Goal: Task Accomplishment & Management: Complete application form

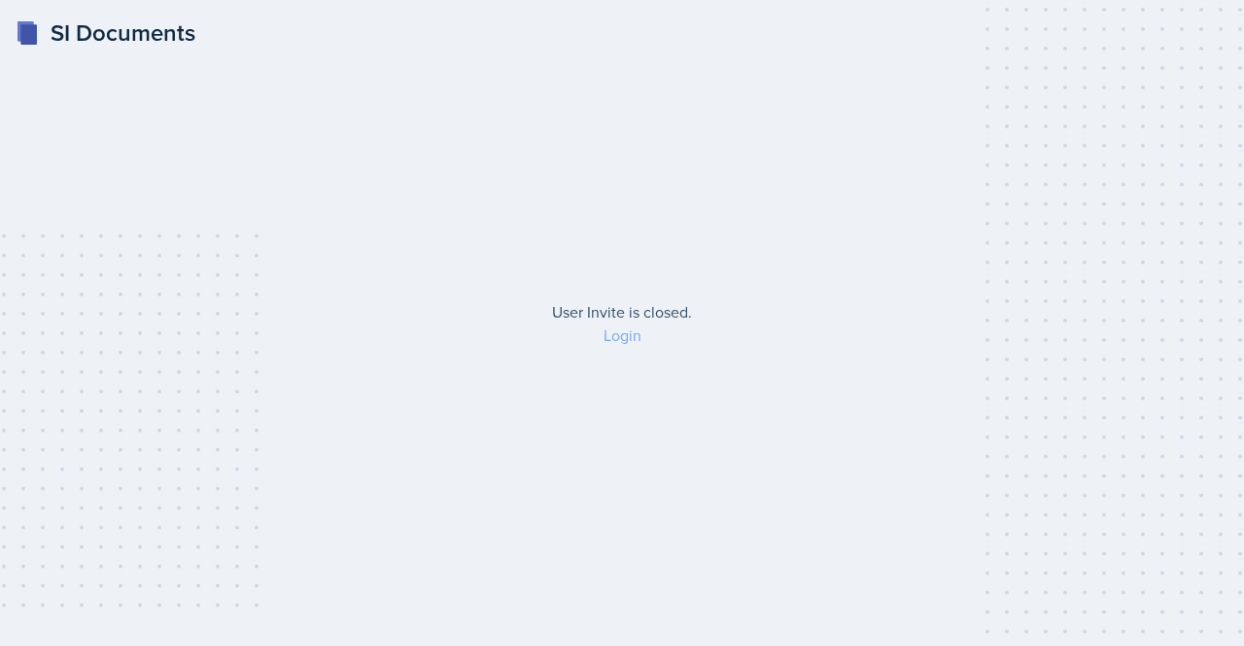
click at [626, 337] on link "Login" at bounding box center [622, 335] width 38 height 21
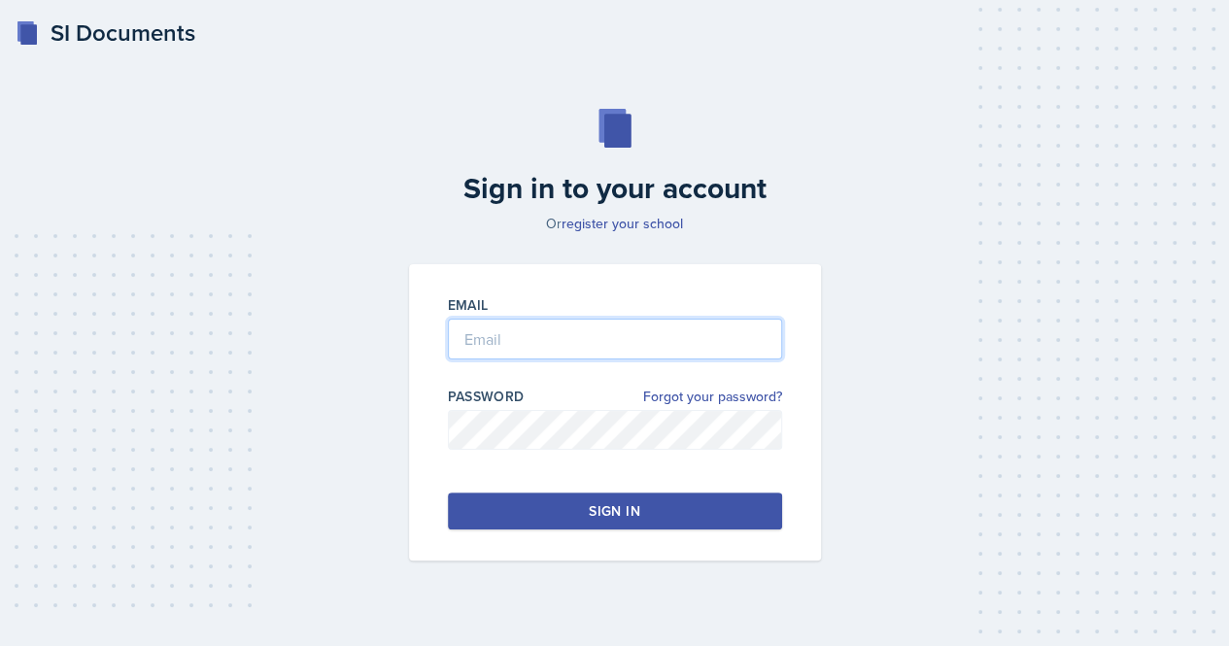
click at [552, 335] on input "email" at bounding box center [615, 339] width 334 height 41
type input "m"
type input "[EMAIL_ADDRESS][DOMAIN_NAME]"
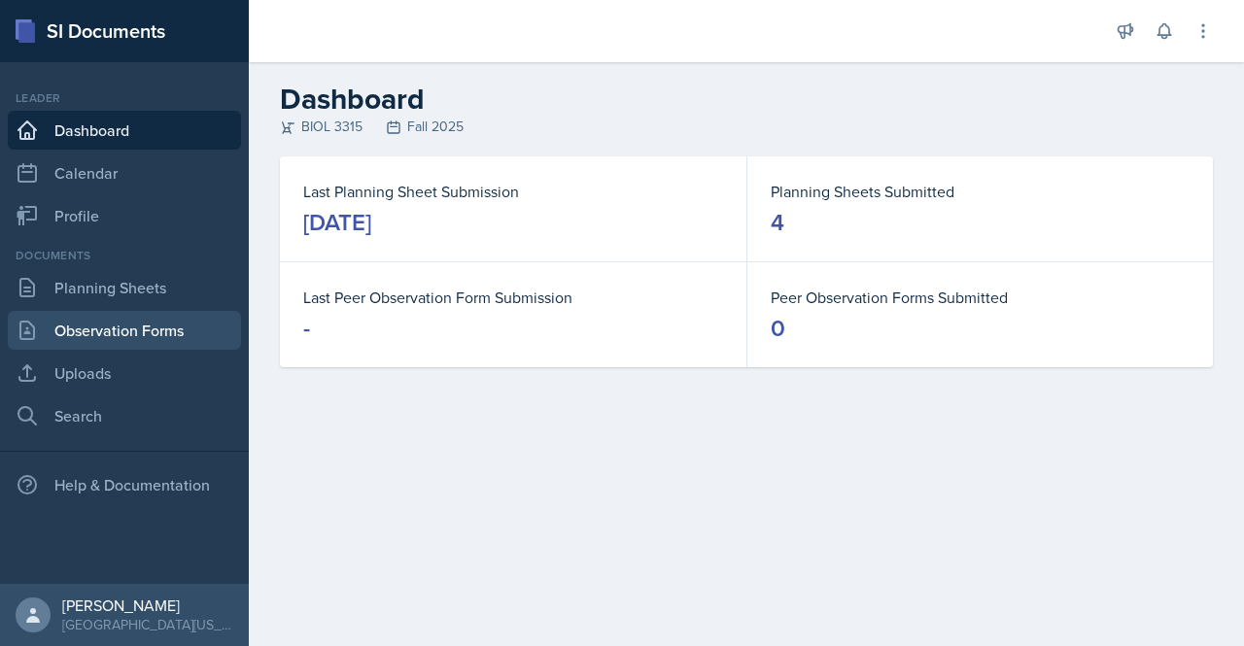
click at [103, 328] on link "Observation Forms" at bounding box center [124, 330] width 233 height 39
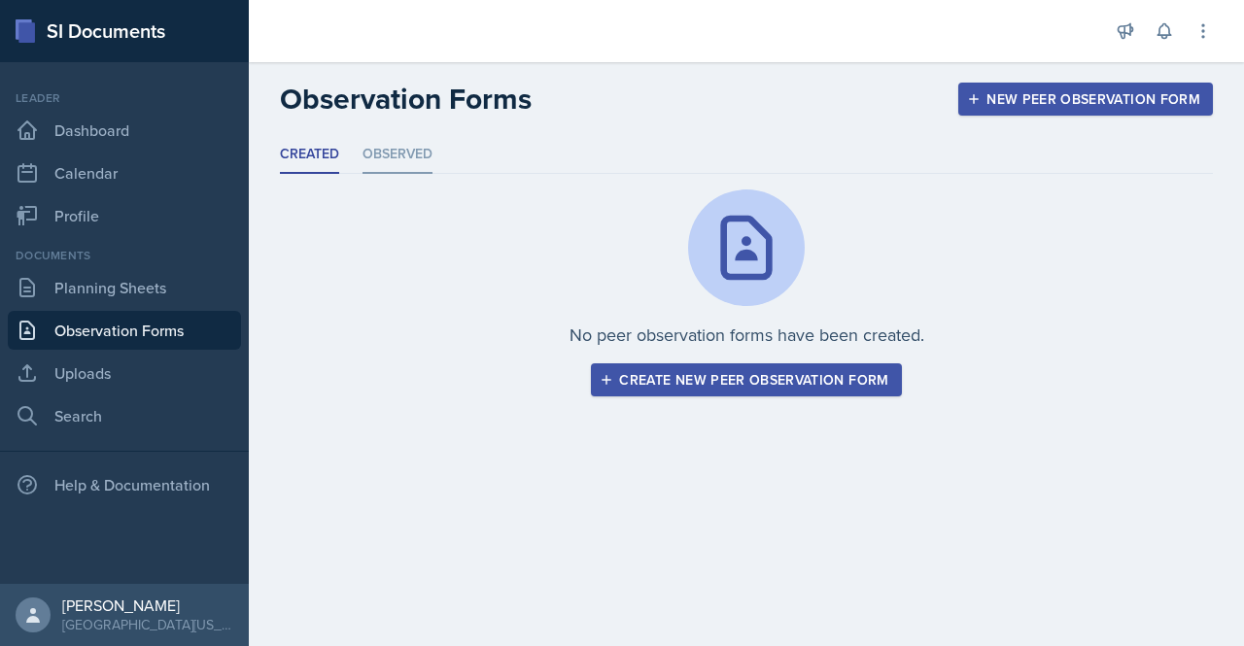
click at [402, 156] on li "Observed" at bounding box center [397, 155] width 70 height 38
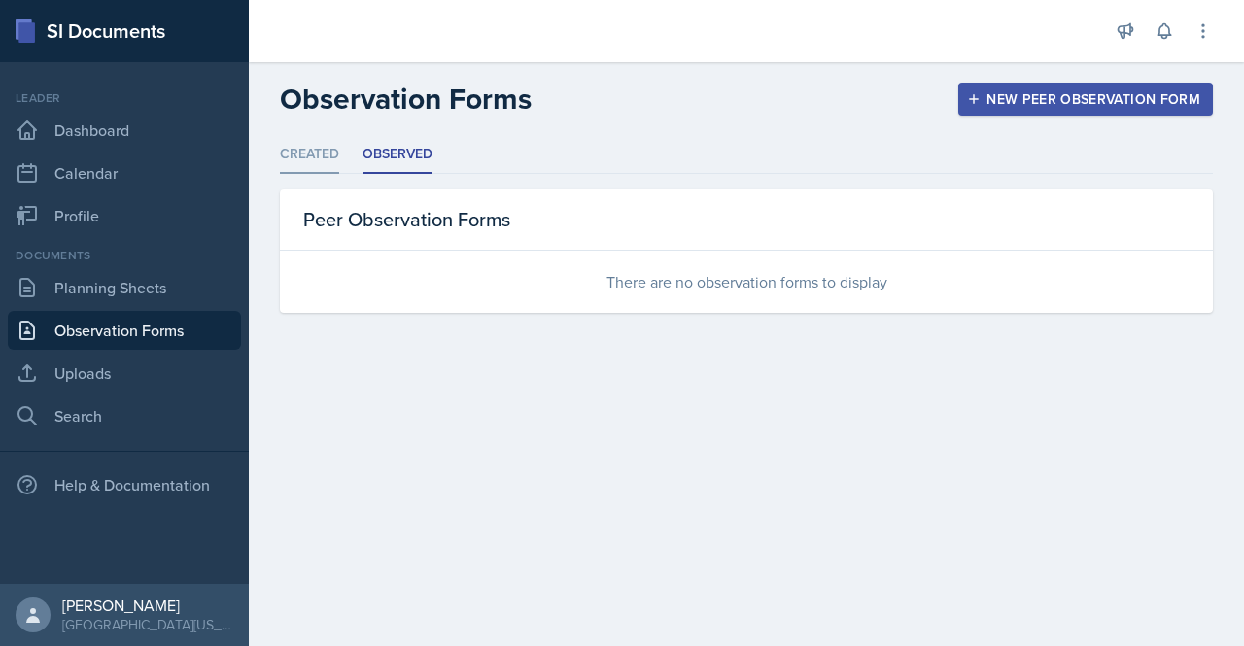
click at [297, 147] on li "Created" at bounding box center [309, 155] width 59 height 38
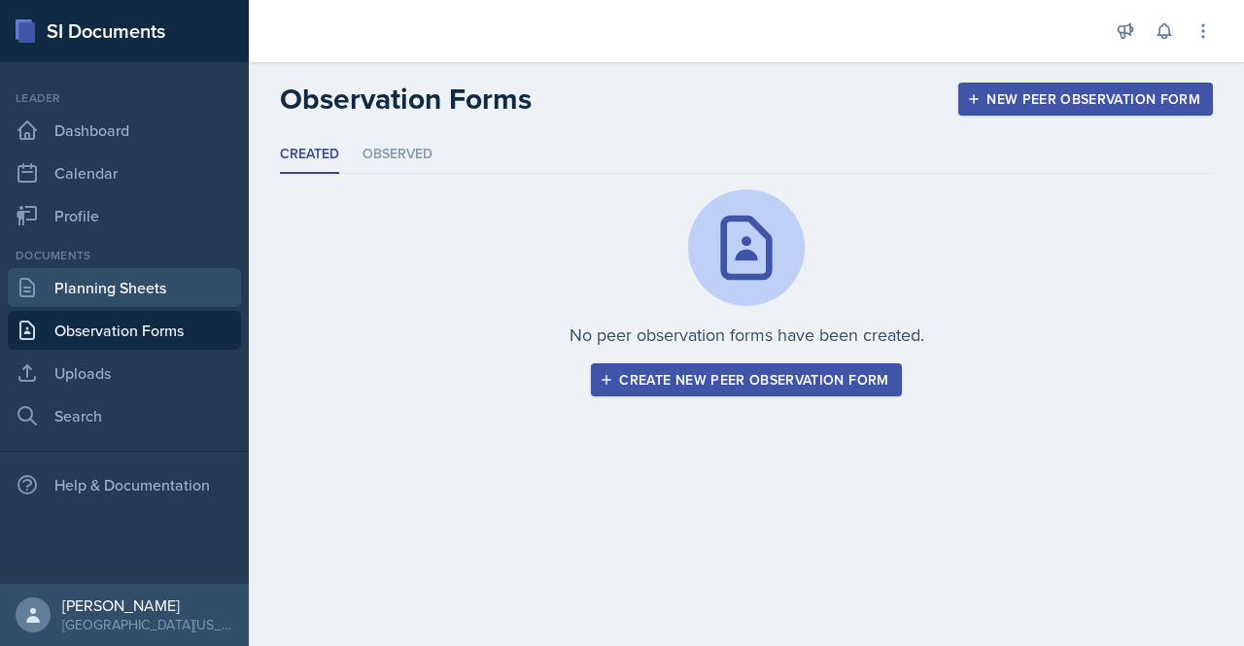
click at [99, 287] on link "Planning Sheets" at bounding box center [124, 287] width 233 height 39
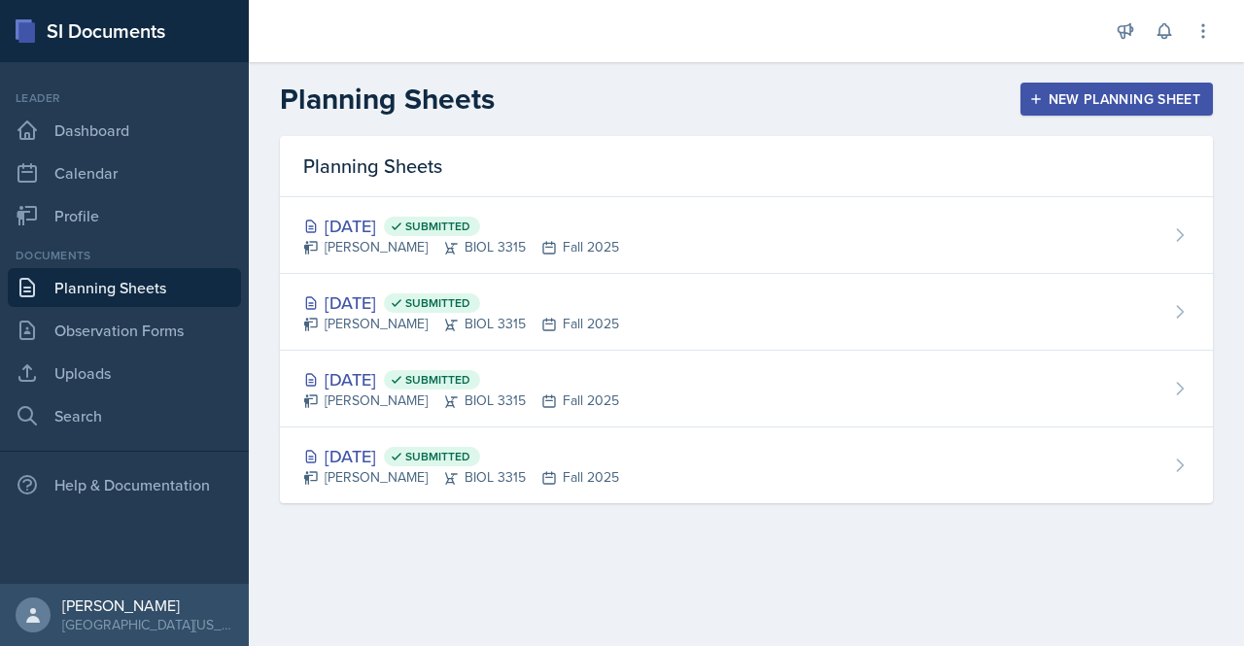
click at [1064, 103] on div "New Planning Sheet" at bounding box center [1116, 99] width 167 height 16
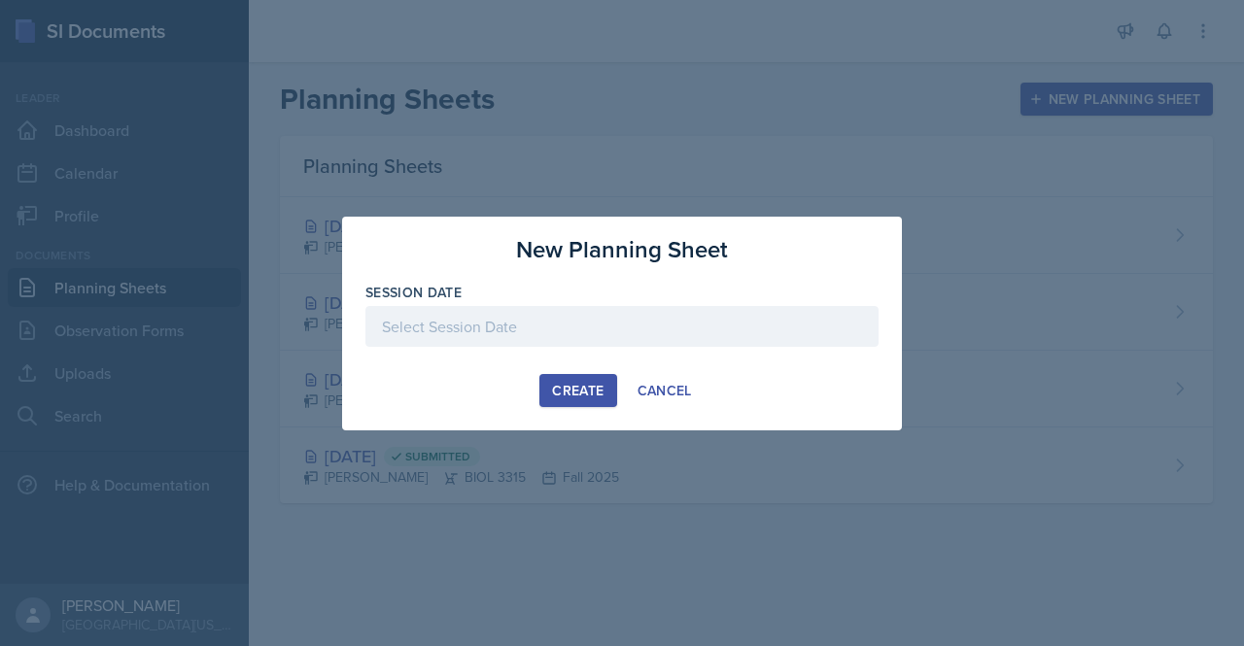
click at [523, 325] on div at bounding box center [621, 326] width 513 height 41
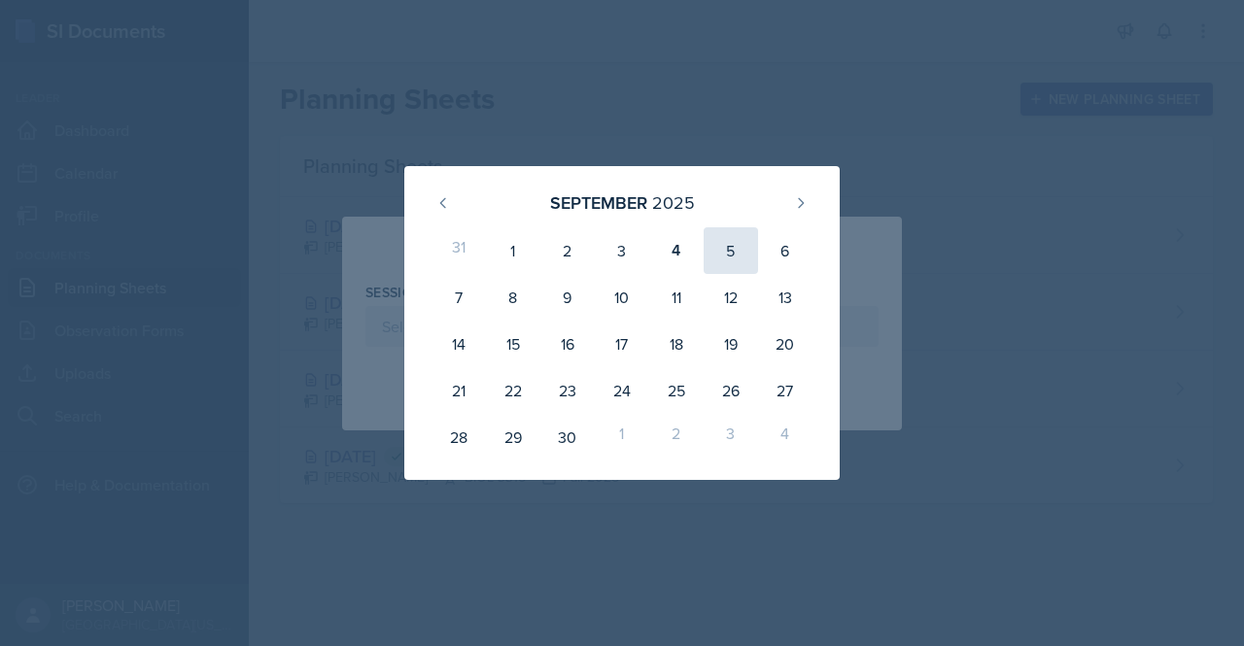
click at [729, 259] on div "5" at bounding box center [730, 250] width 54 height 47
type input "[DATE]"
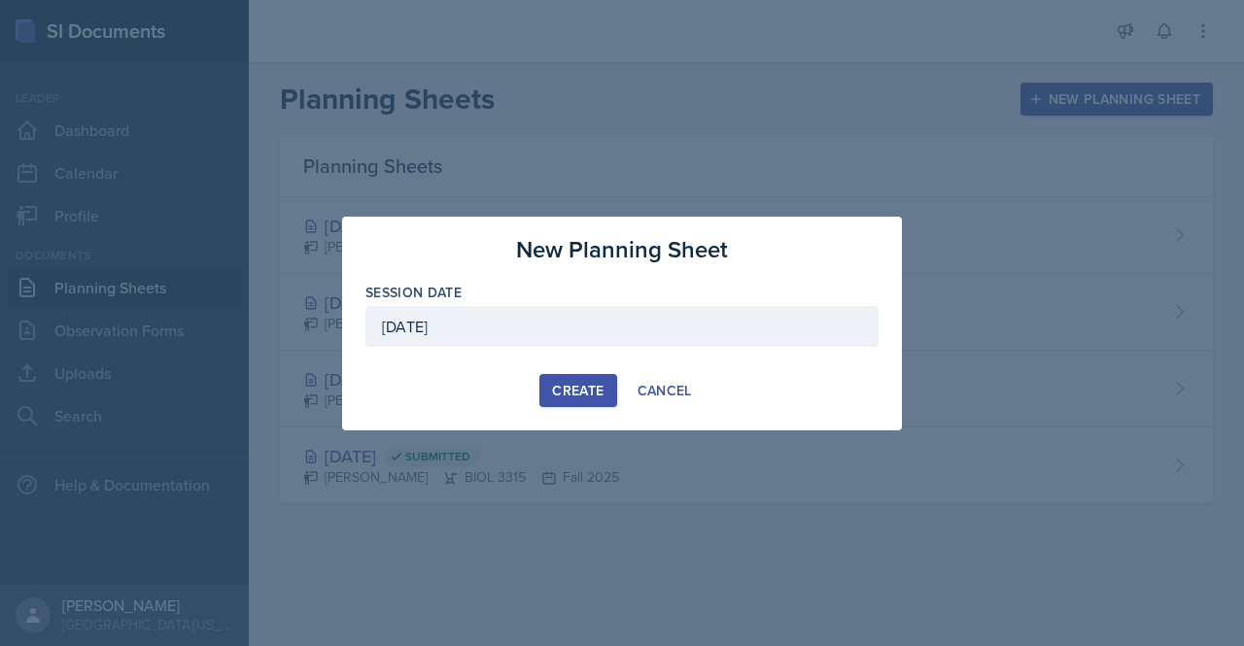
click at [568, 383] on div "Create" at bounding box center [577, 391] width 51 height 16
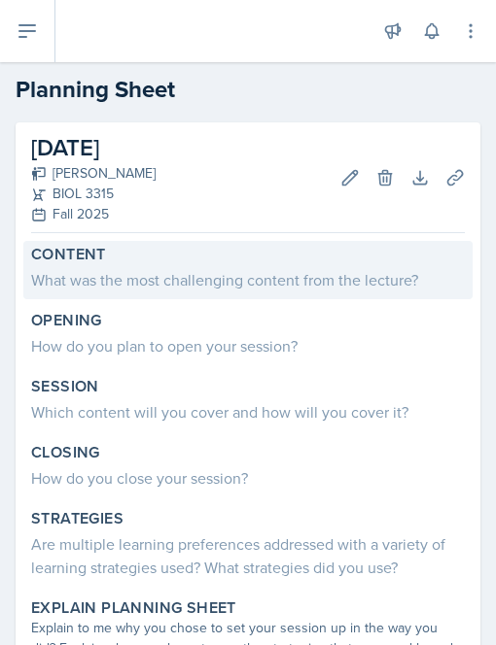
click at [97, 272] on div "What was the most challenging content from the lecture?" at bounding box center [247, 279] width 433 height 23
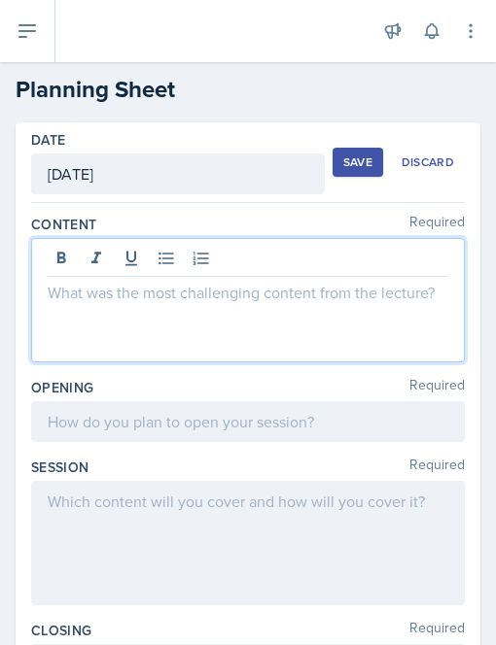
click at [88, 260] on div at bounding box center [247, 300] width 433 height 124
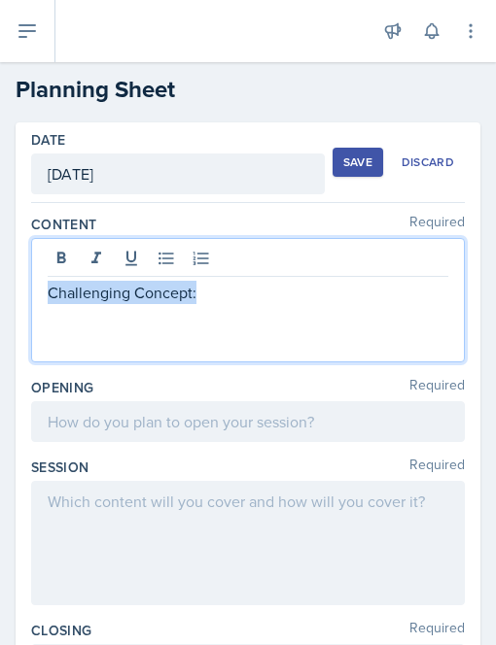
drag, startPoint x: 221, startPoint y: 291, endPoint x: 51, endPoint y: 287, distance: 169.1
click at [51, 287] on p "Challenging Concept:" at bounding box center [248, 292] width 400 height 23
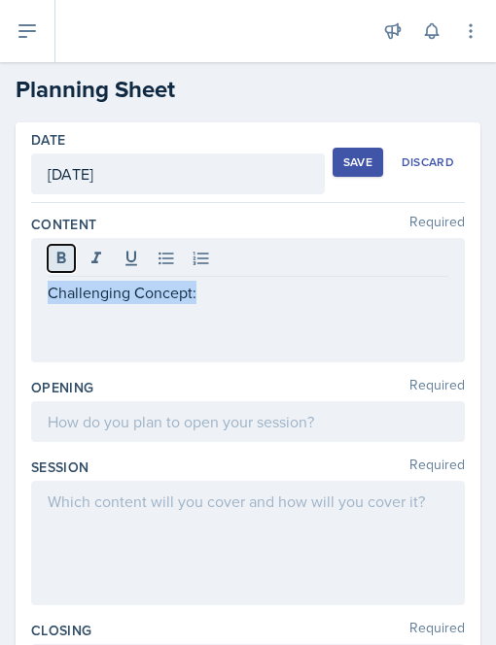
click at [53, 267] on button at bounding box center [61, 258] width 27 height 27
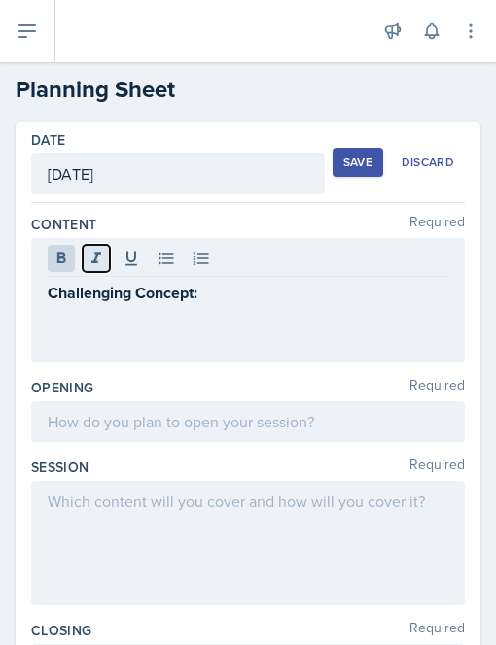
click at [85, 261] on button at bounding box center [96, 258] width 27 height 27
click at [119, 259] on button at bounding box center [131, 258] width 27 height 27
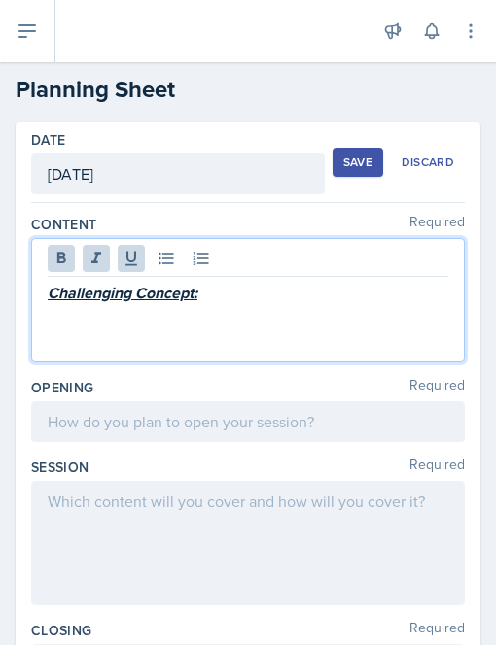
click at [210, 287] on p "Challenging Concept:" at bounding box center [248, 293] width 400 height 24
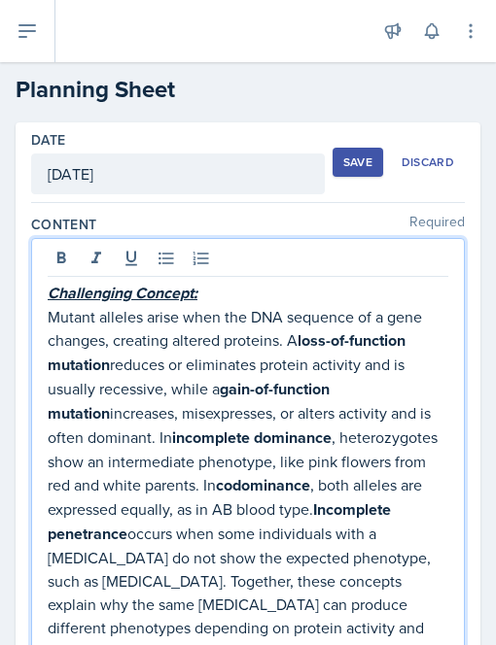
click at [51, 314] on p "Mutant alleles arise when the DNA sequence of a gene changes, creating altered …" at bounding box center [248, 484] width 400 height 358
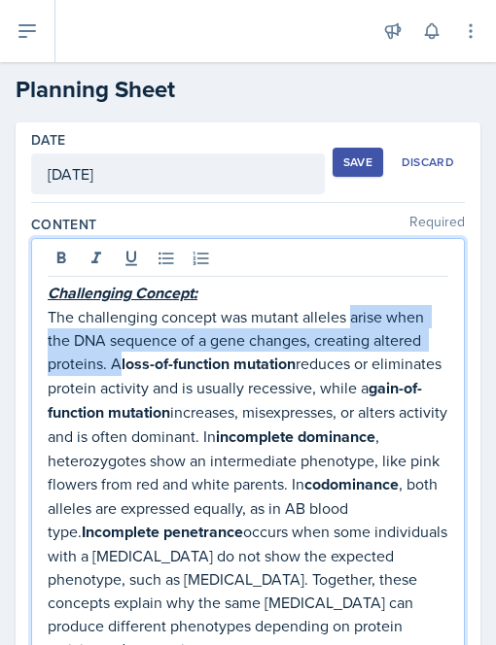
drag, startPoint x: 349, startPoint y: 320, endPoint x: 120, endPoint y: 355, distance: 231.0
click at [120, 355] on p "The challenging concept was mutant alleles arise when the DNA sequence of a gen…" at bounding box center [248, 483] width 400 height 356
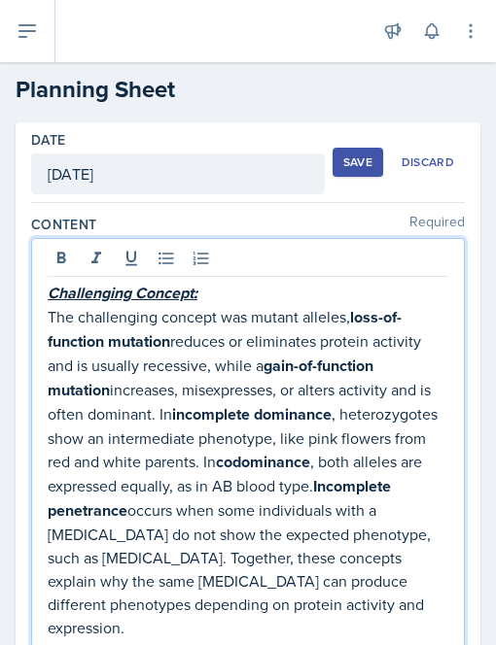
drag, startPoint x: 177, startPoint y: 339, endPoint x: 259, endPoint y: 354, distance: 83.9
click at [259, 354] on p "The challenging concept was mutant alleles, loss-of-function mutation reduces o…" at bounding box center [248, 472] width 400 height 334
click at [234, 392] on p "The challenging concept was mutant alleles, loss-of-function mutation reduces o…" at bounding box center [248, 472] width 400 height 334
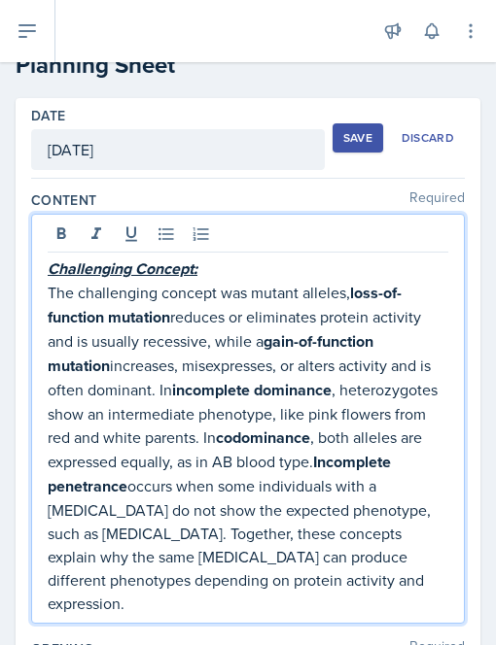
scroll to position [37, 0]
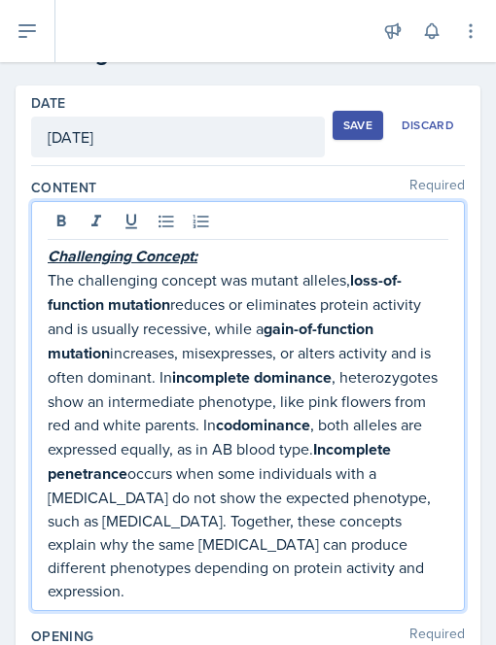
click at [183, 375] on p "The challenging concept was mutant alleles, loss-of-function mutation reduces o…" at bounding box center [248, 435] width 400 height 334
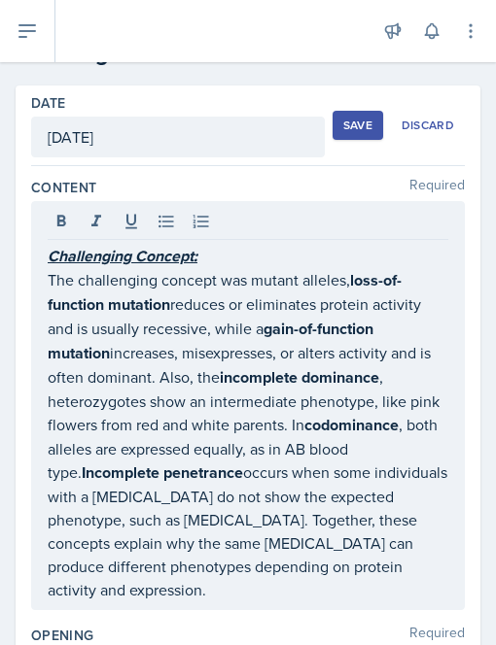
click at [48, 397] on div "Challenging Concept: The challenging concept was mutant alleles, loss-of-functi…" at bounding box center [247, 405] width 433 height 409
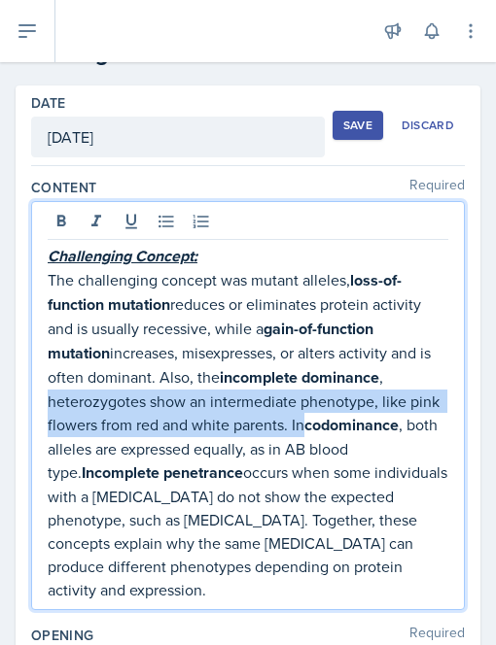
drag, startPoint x: 48, startPoint y: 397, endPoint x: 338, endPoint y: 425, distance: 291.8
click at [338, 425] on p "The challenging concept was mutant alleles, loss-of-function mutation reduces o…" at bounding box center [248, 434] width 400 height 333
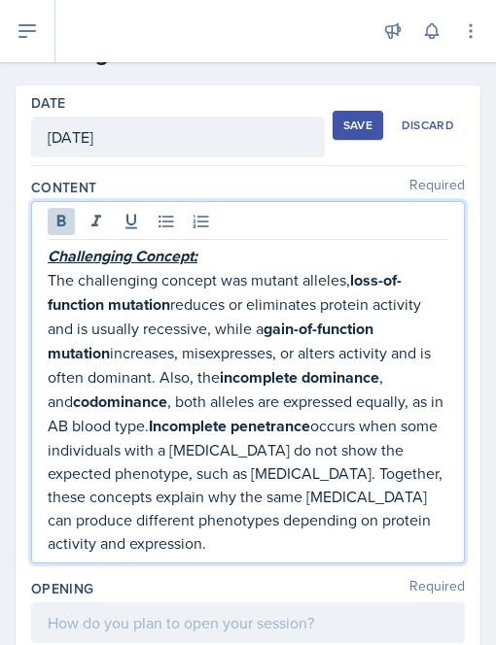
click at [396, 380] on p "The challenging concept was mutant alleles, loss-of-function mutation reduces o…" at bounding box center [248, 411] width 400 height 287
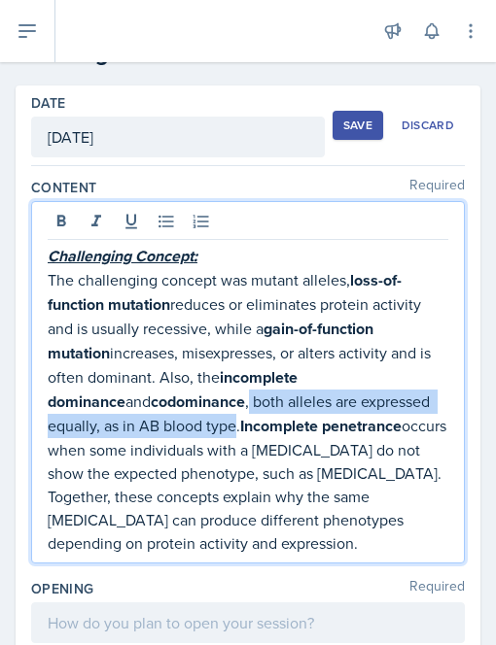
drag, startPoint x: 146, startPoint y: 424, endPoint x: 146, endPoint y: 392, distance: 32.1
click at [146, 392] on p "The challenging concept was mutant alleles, loss-of-function mutation reduces o…" at bounding box center [248, 411] width 400 height 287
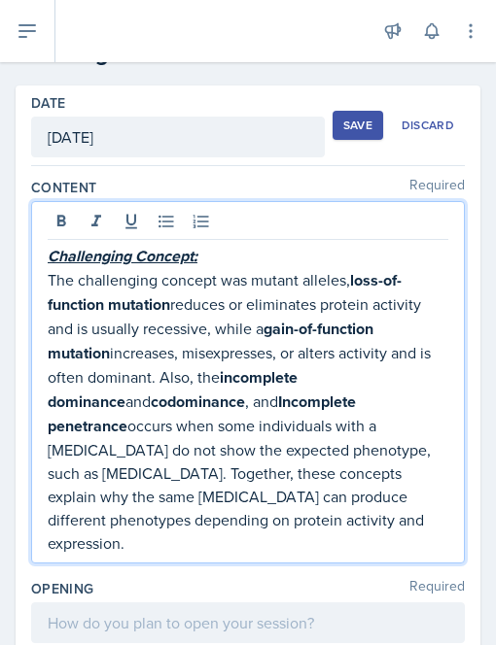
click at [427, 380] on p "The challenging concept was mutant alleles, loss-of-function mutation reduces o…" at bounding box center [248, 411] width 400 height 287
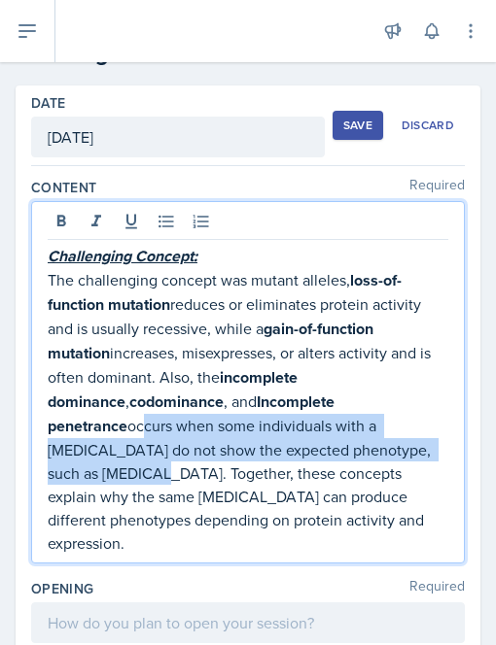
drag, startPoint x: 351, startPoint y: 401, endPoint x: 334, endPoint y: 446, distance: 47.6
click at [334, 446] on p "The challenging concept was mutant alleles, loss-of-function mutation reduces o…" at bounding box center [248, 411] width 400 height 287
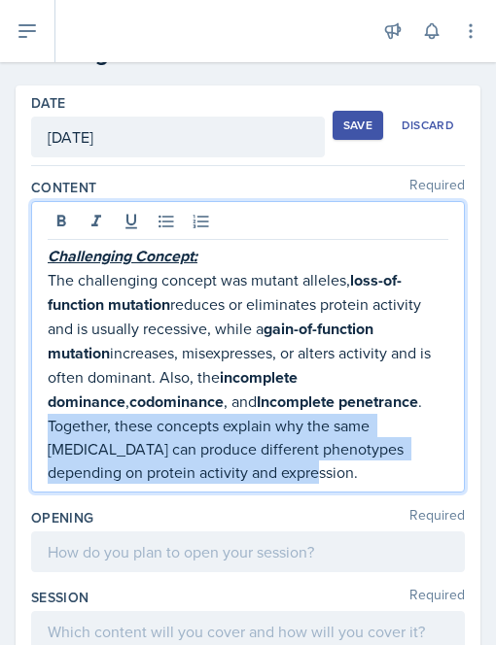
drag, startPoint x: 229, startPoint y: 463, endPoint x: 352, endPoint y: 388, distance: 144.0
click at [352, 388] on p "The challenging concept was mutant alleles, loss-of-function mutation reduces o…" at bounding box center [248, 376] width 400 height 216
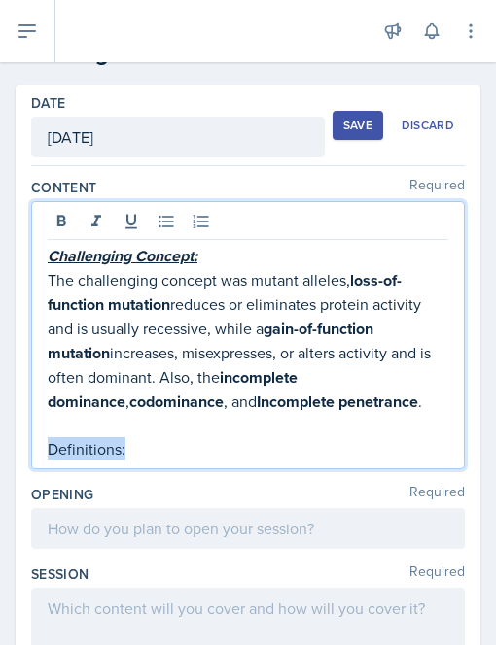
drag, startPoint x: 157, startPoint y: 444, endPoint x: 41, endPoint y: 434, distance: 117.0
click at [41, 434] on div "Challenging Concept: The challenging concept was mutant alleles, loss-of-functi…" at bounding box center [247, 335] width 433 height 268
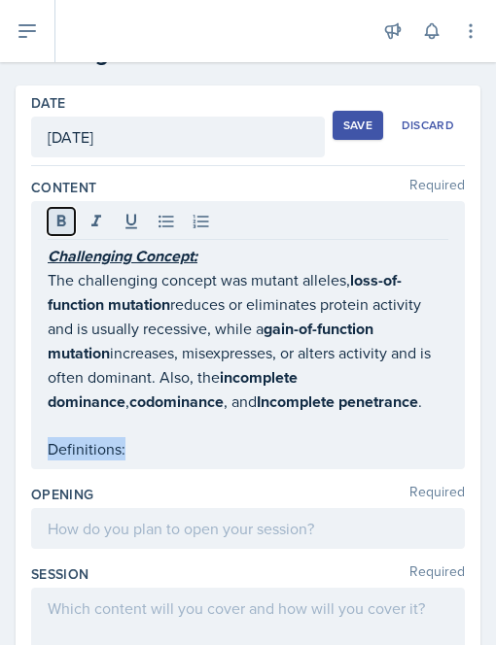
click at [51, 224] on icon at bounding box center [60, 221] width 19 height 19
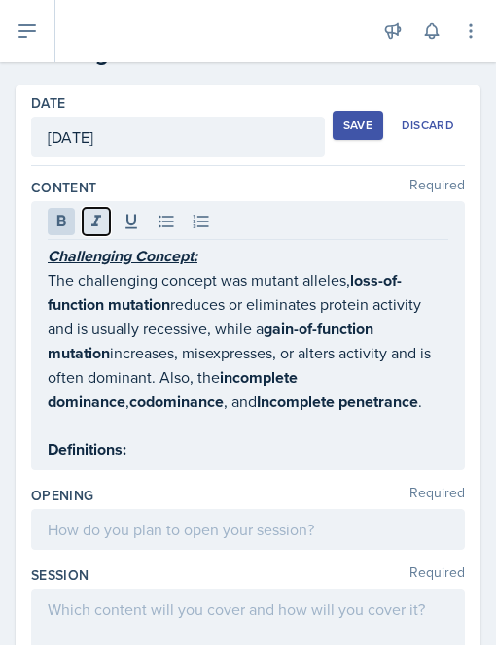
click at [91, 222] on icon at bounding box center [95, 221] width 19 height 19
click at [119, 221] on button at bounding box center [131, 221] width 27 height 27
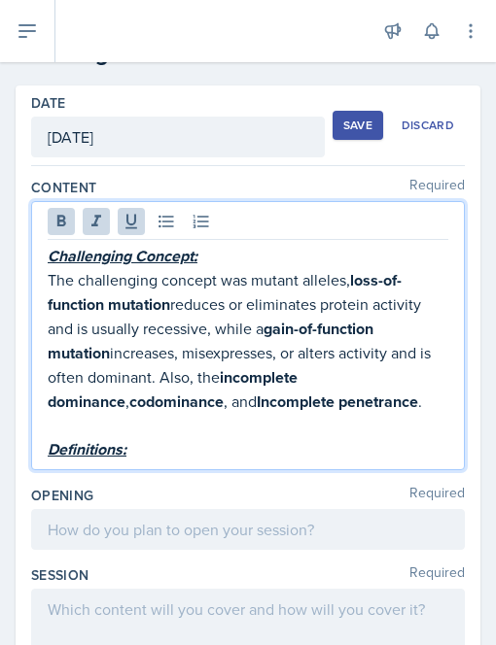
click at [170, 454] on p "Definitions:" at bounding box center [248, 449] width 400 height 24
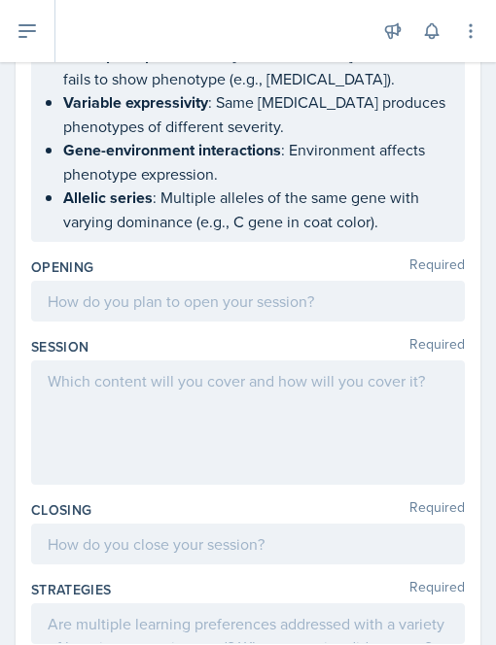
scroll to position [718, 0]
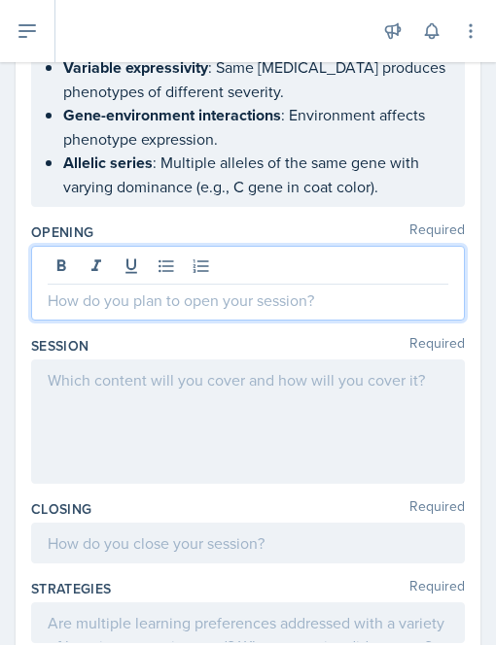
click at [57, 289] on p at bounding box center [248, 300] width 400 height 23
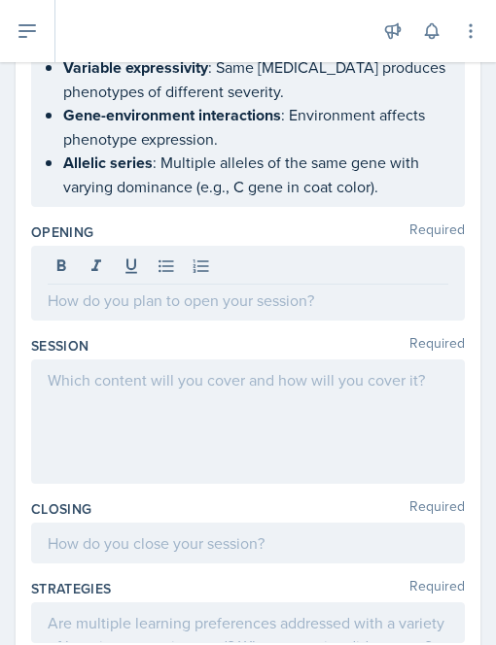
click at [59, 284] on div at bounding box center [247, 283] width 433 height 75
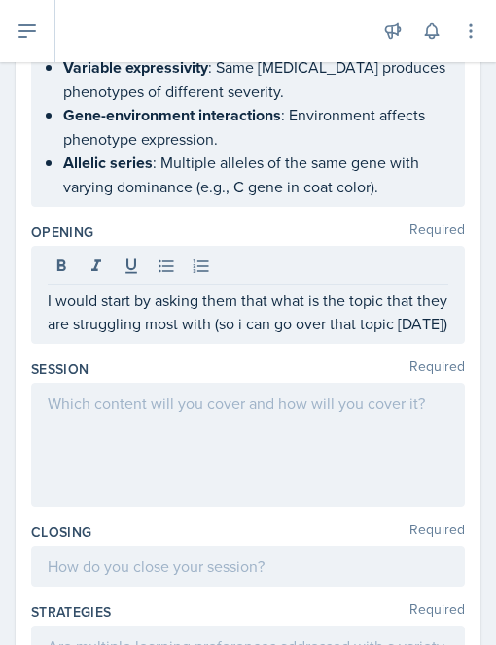
click at [435, 291] on div "I would start by asking them that what is the topic that they are struggling mo…" at bounding box center [247, 295] width 433 height 98
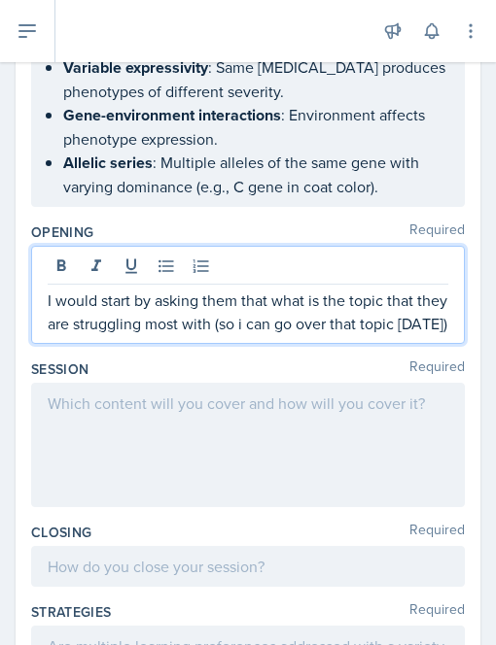
click at [427, 296] on p "I would start by asking them that what is the topic that they are struggling mo…" at bounding box center [248, 312] width 400 height 47
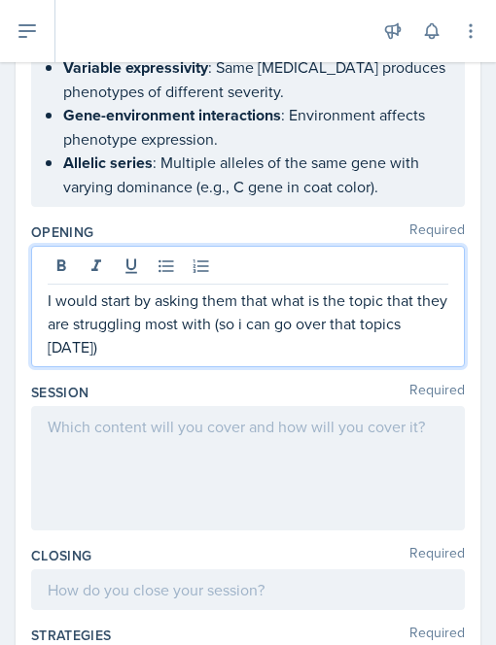
click at [306, 289] on p "I would start by asking them that what is the topic that they are struggling mo…" at bounding box center [248, 324] width 400 height 70
click at [429, 290] on p "I would start by asking them that what is the topic that they are struggling mo…" at bounding box center [248, 324] width 400 height 70
click at [211, 316] on p "I would start by asking them that what is the topic that they are struggling mo…" at bounding box center [248, 324] width 400 height 70
click at [405, 292] on p "I would start by asking them that what is the topic that they are struggling mo…" at bounding box center [248, 324] width 400 height 70
click at [224, 324] on p "I would start by asking them that what is the topic that they are struggling mo…" at bounding box center [248, 324] width 400 height 70
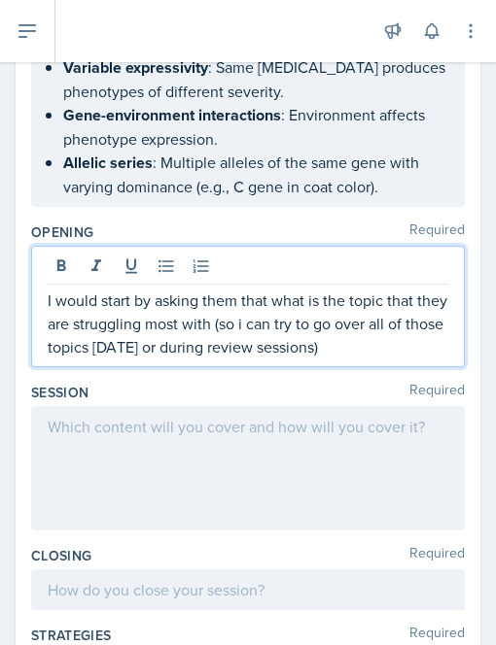
click at [418, 318] on p "I would start by asking them that what is the topic that they are struggling mo…" at bounding box center [248, 324] width 400 height 70
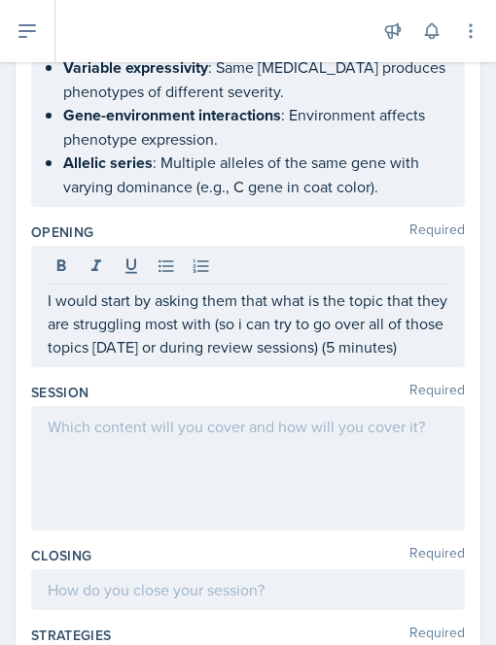
click at [89, 440] on div at bounding box center [247, 468] width 433 height 124
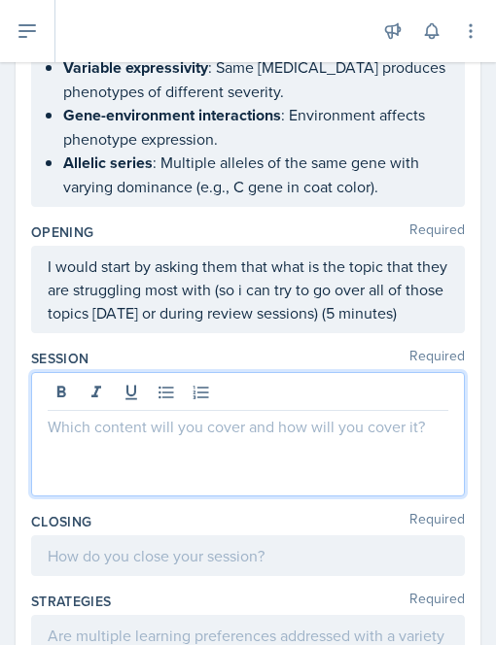
scroll to position [752, 0]
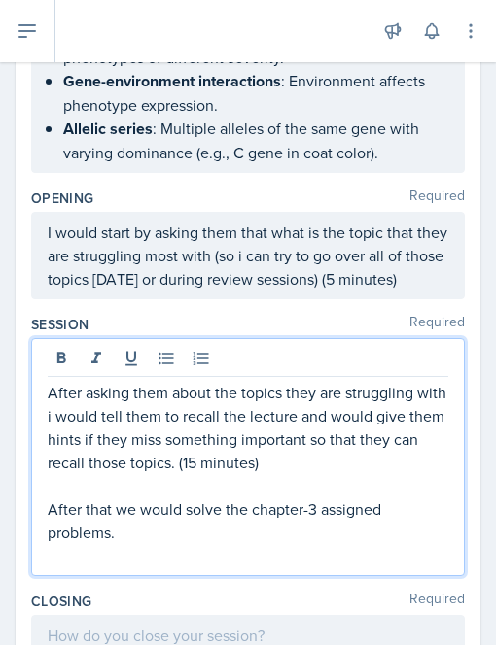
click at [128, 524] on p "After that we would solve the chapter-3 assigned problems." at bounding box center [248, 520] width 400 height 47
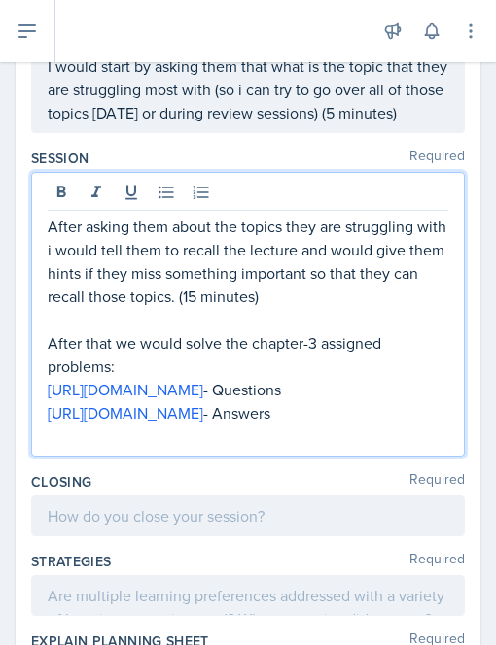
scroll to position [919, 0]
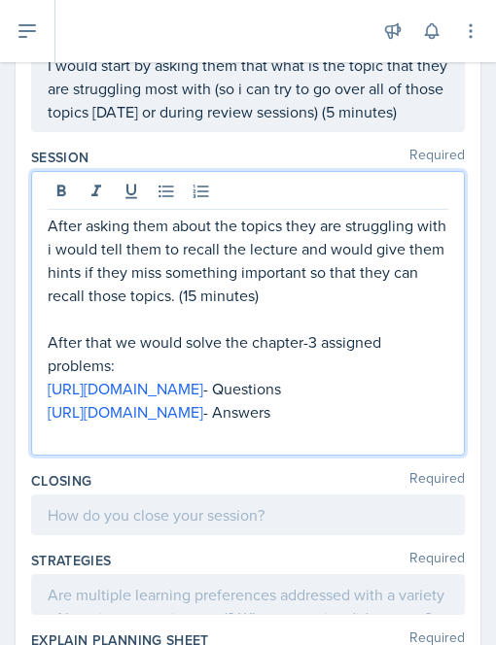
click at [333, 424] on p "[URL][DOMAIN_NAME] - Answers" at bounding box center [248, 411] width 400 height 23
click at [327, 424] on p "[URL][DOMAIN_NAME] - Answers (30 minutes)" at bounding box center [248, 411] width 400 height 23
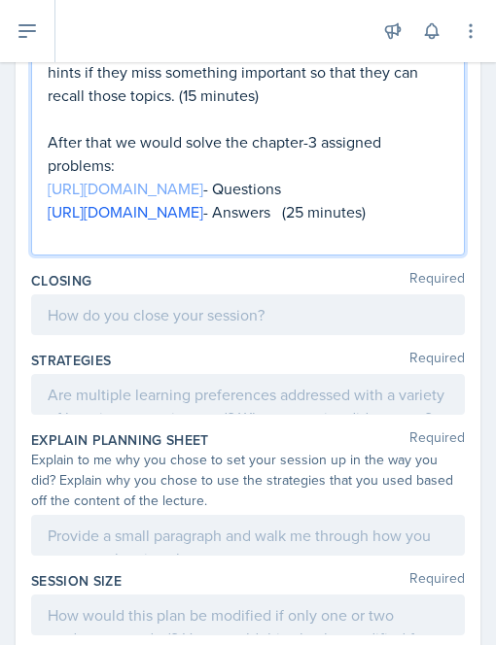
scroll to position [1123, 0]
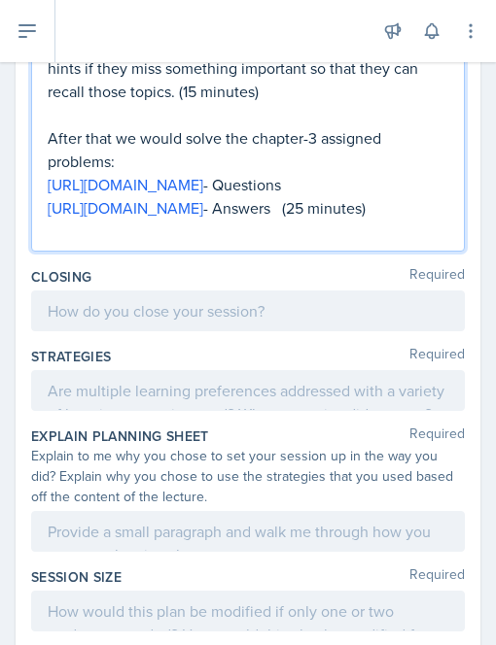
click at [155, 243] on p at bounding box center [248, 231] width 400 height 23
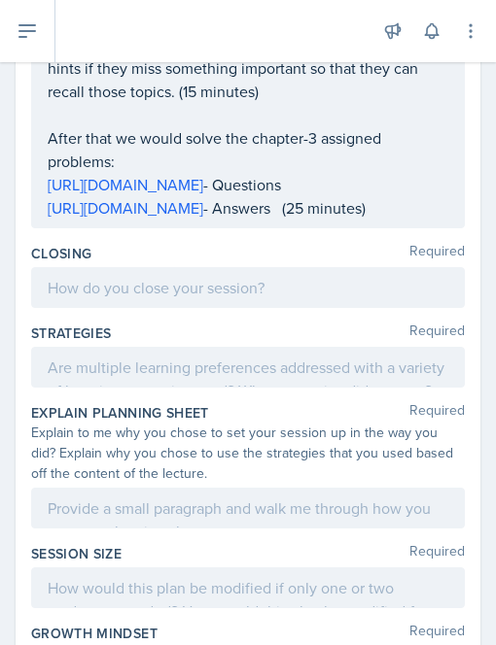
click at [78, 308] on div at bounding box center [247, 287] width 433 height 41
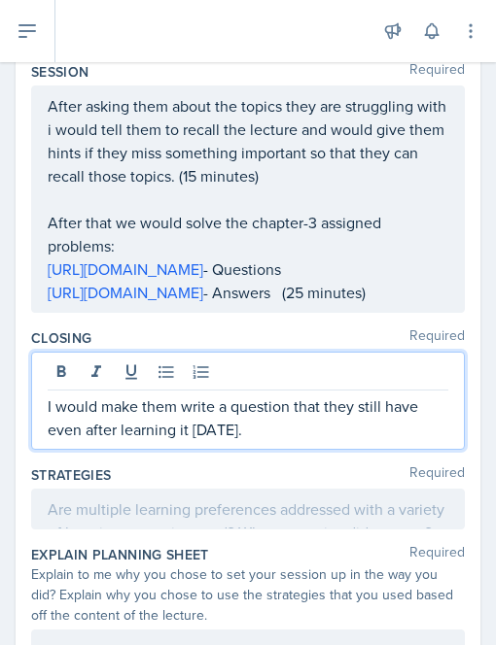
scroll to position [1038, 0]
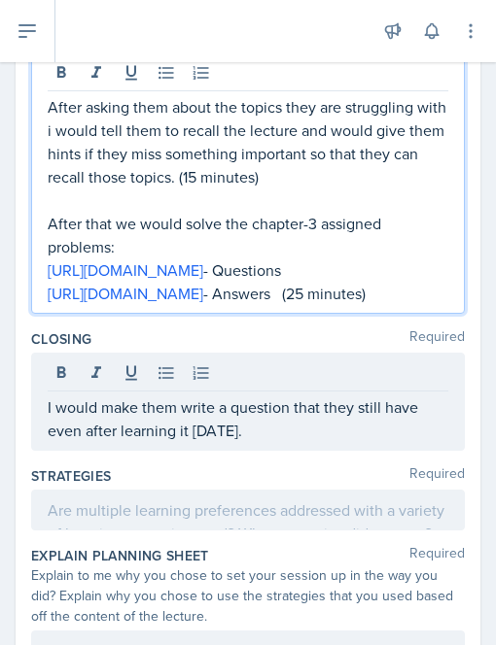
click at [126, 238] on p "After that we would solve the chapter-3 assigned problems:" at bounding box center [248, 235] width 400 height 47
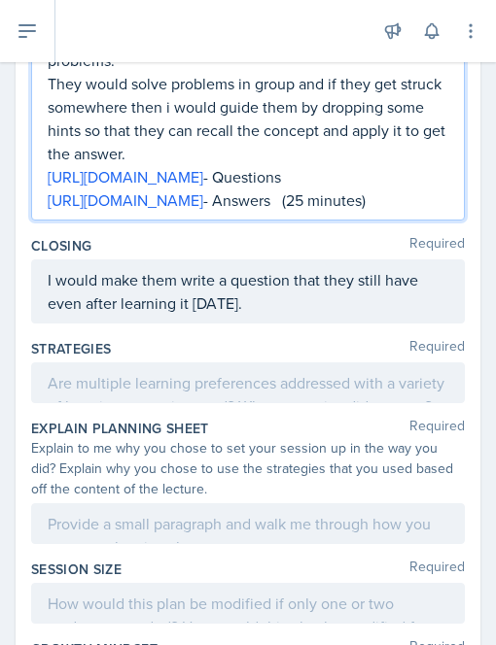
scroll to position [1255, 0]
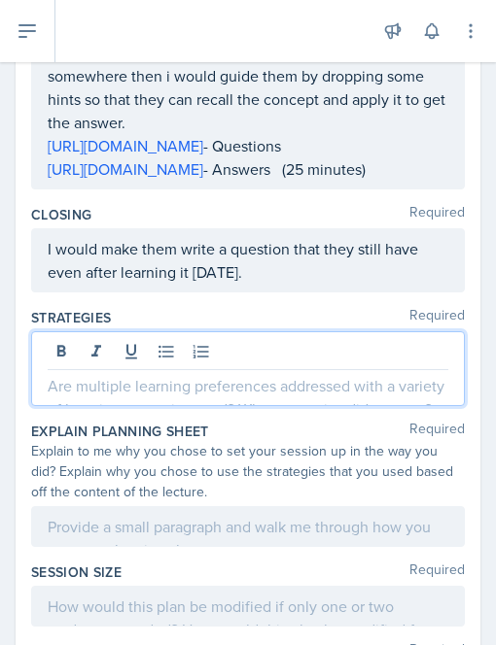
click at [150, 406] on div at bounding box center [247, 368] width 433 height 75
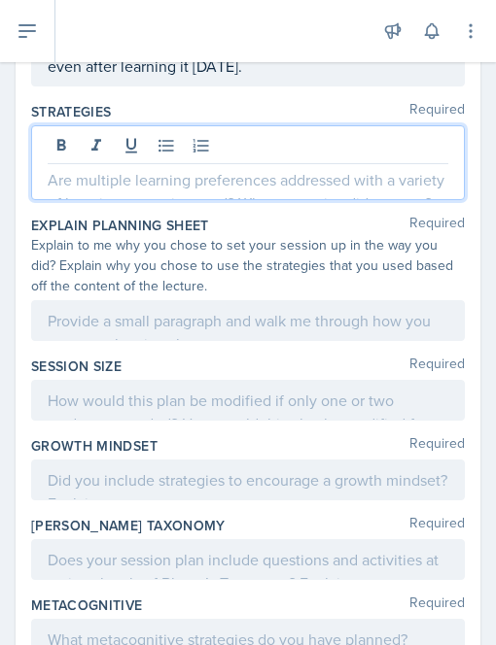
scroll to position [1463, 0]
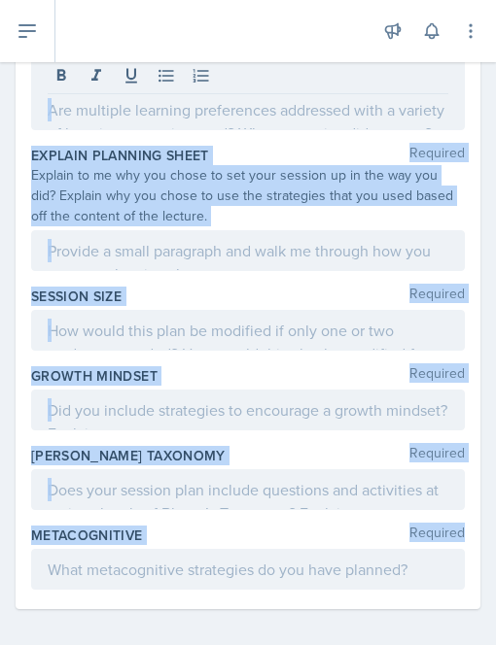
drag, startPoint x: 33, startPoint y: 162, endPoint x: 166, endPoint y: 647, distance: 502.8
click at [166, 645] on html "SI Documents Leader Dashboard Calendar Profile Documents Planning Sheets Observ…" at bounding box center [248, 322] width 496 height 645
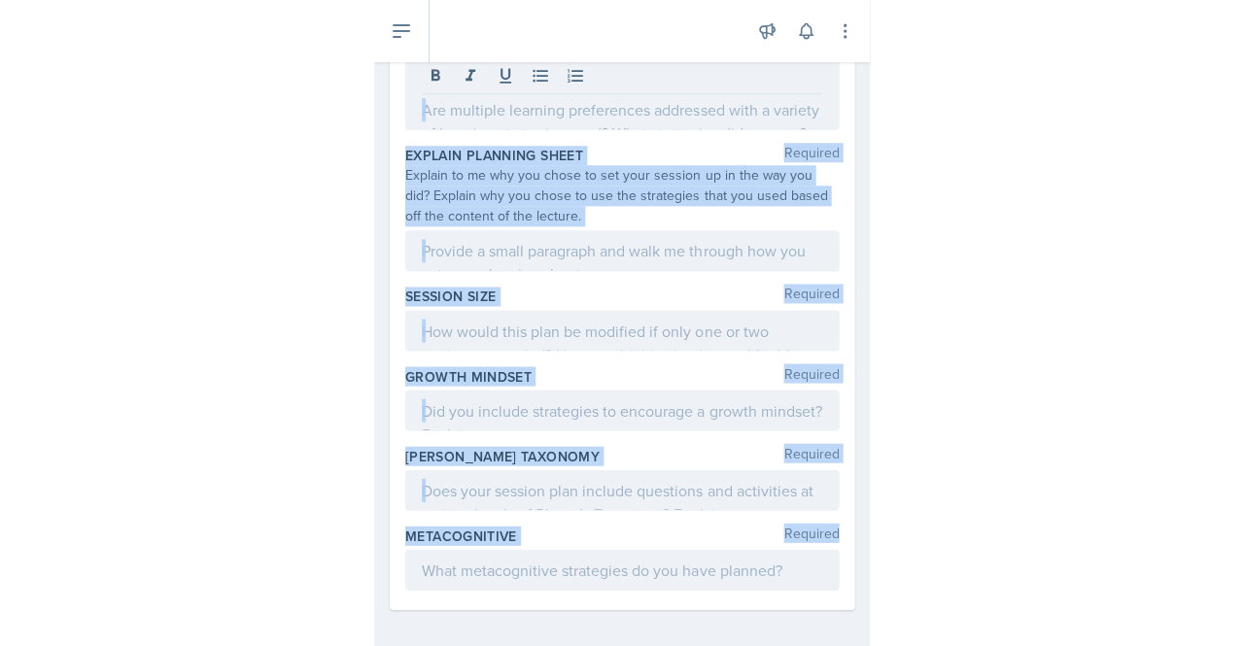
scroll to position [1512, 0]
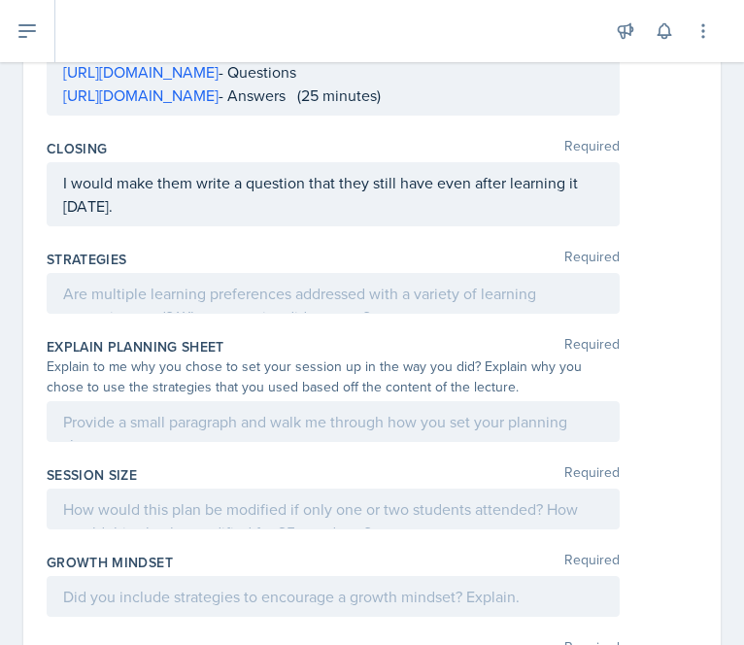
scroll to position [1182, 0]
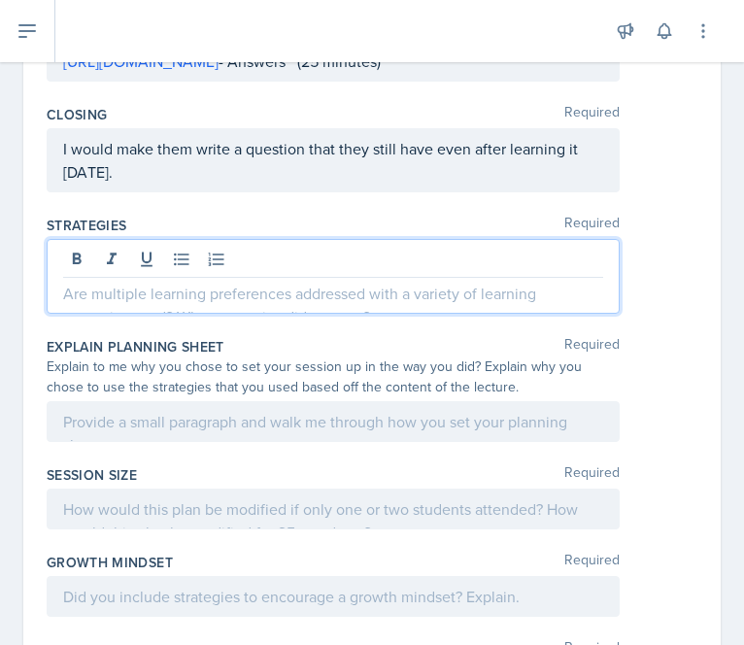
click at [291, 305] on p at bounding box center [333, 293] width 540 height 23
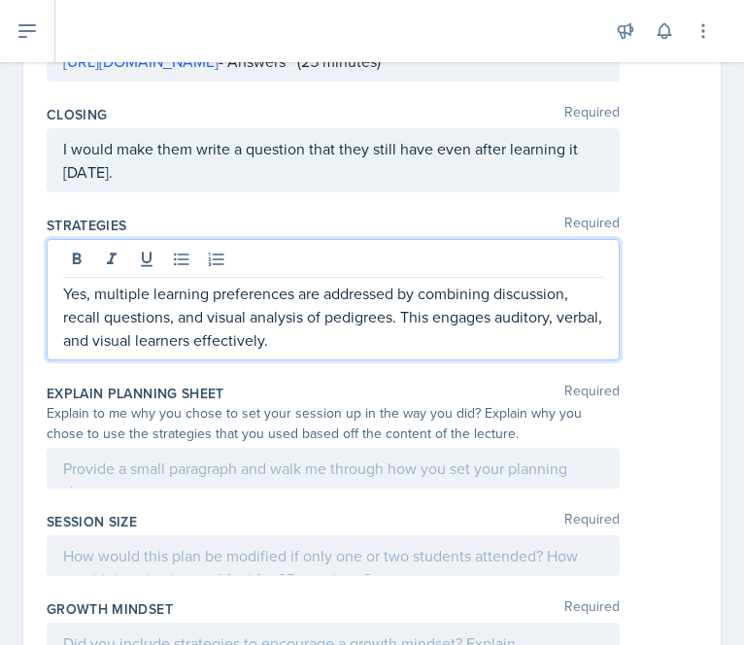
click at [390, 352] on p "Yes, multiple learning preferences are addressed by combining discussion, recal…" at bounding box center [333, 317] width 540 height 70
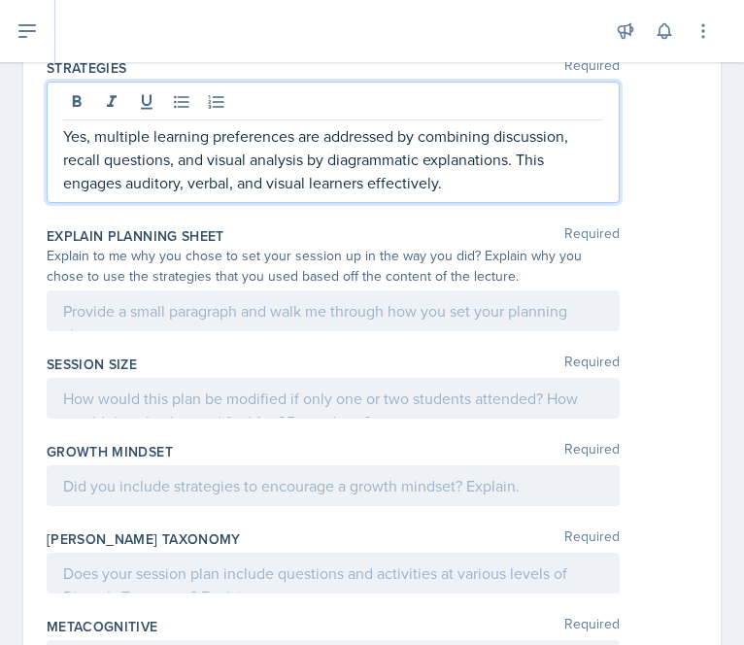
scroll to position [1341, 0]
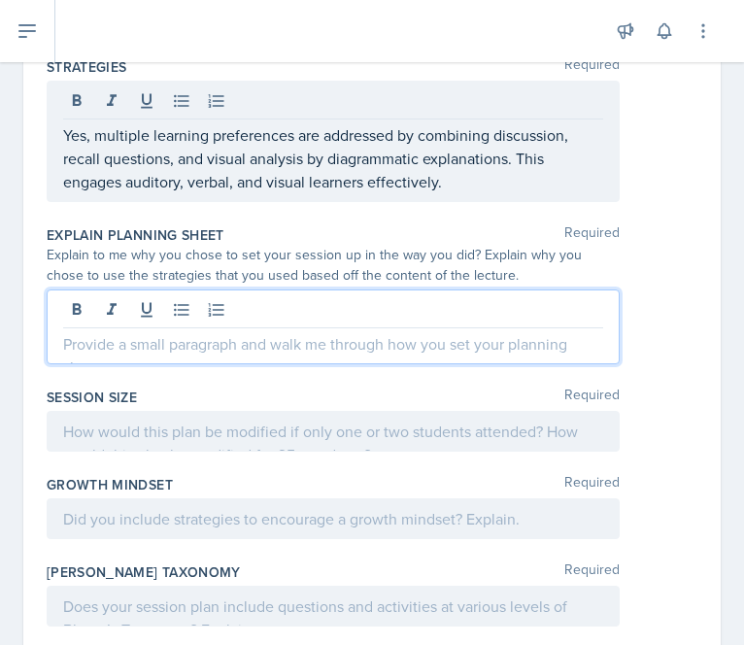
click at [303, 364] on div at bounding box center [333, 327] width 573 height 75
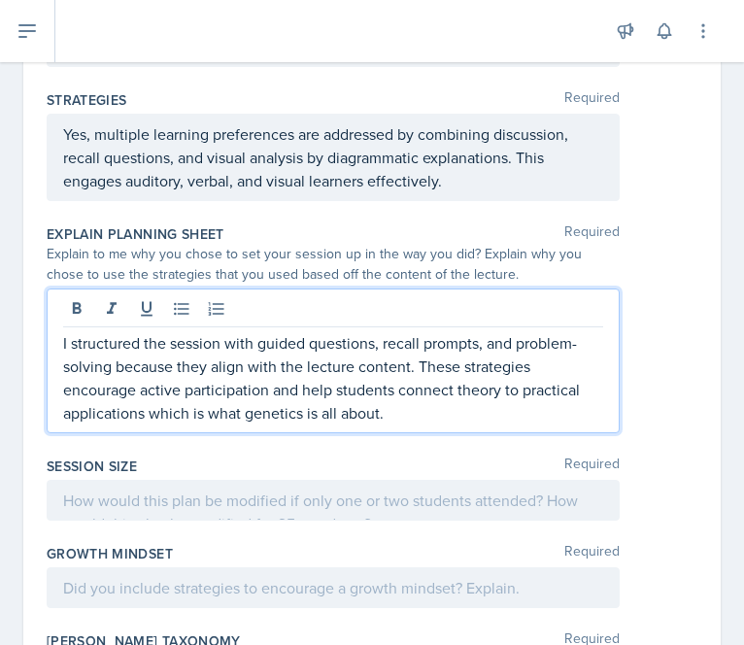
scroll to position [1605, 0]
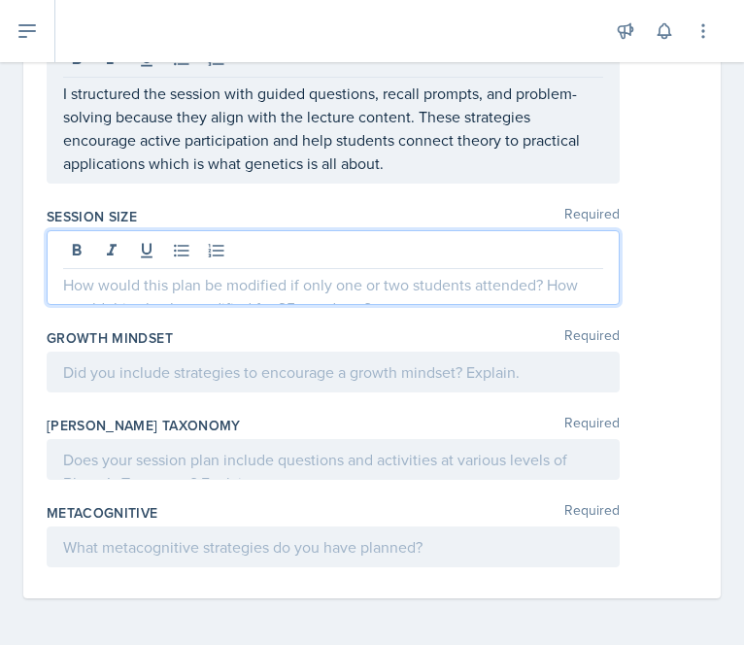
click at [346, 292] on p at bounding box center [333, 284] width 540 height 23
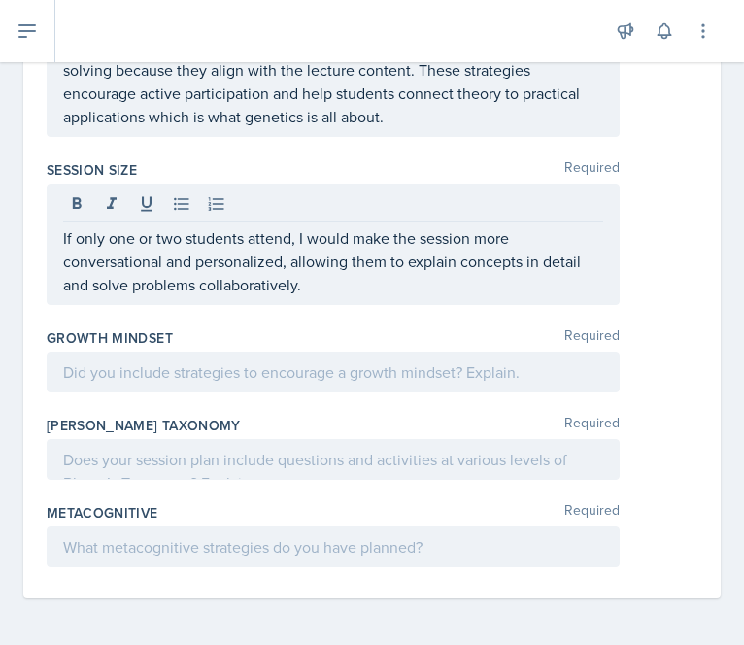
click at [303, 393] on div at bounding box center [333, 372] width 573 height 41
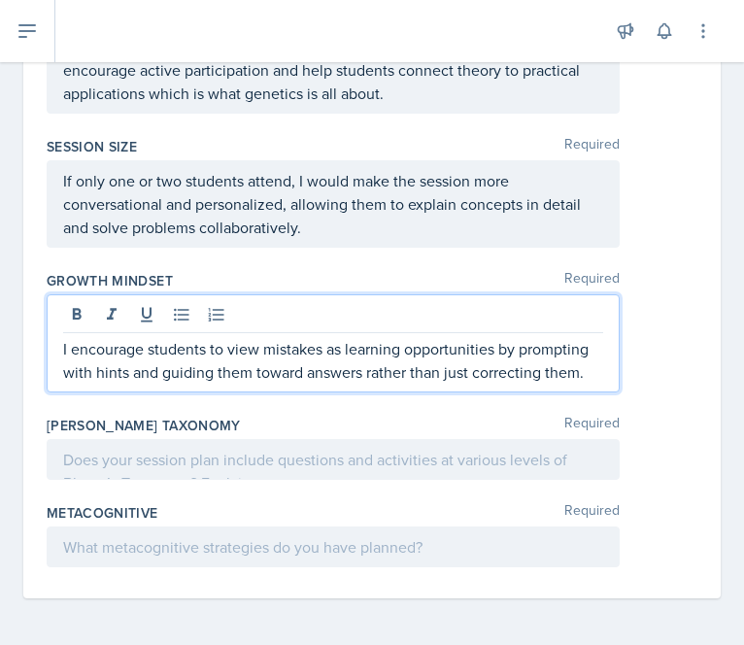
scroll to position [1698, 0]
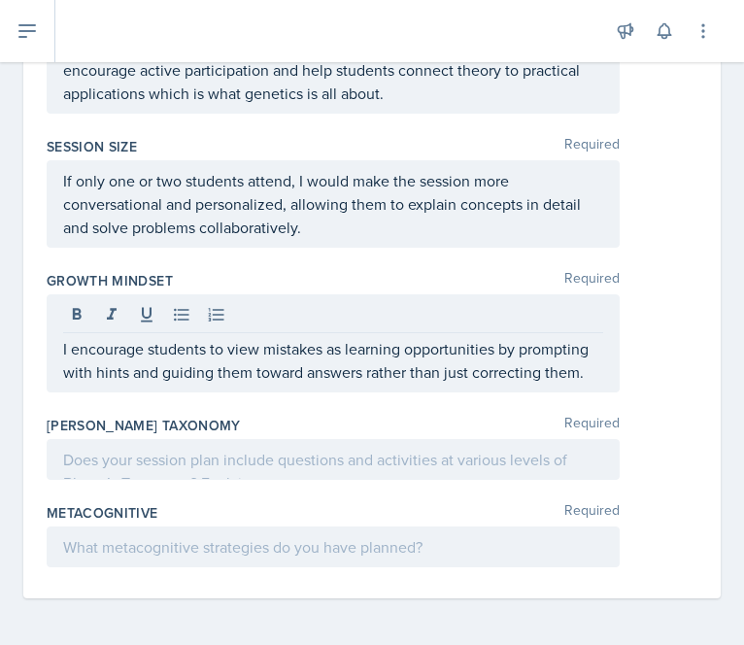
click at [273, 448] on p at bounding box center [333, 459] width 540 height 23
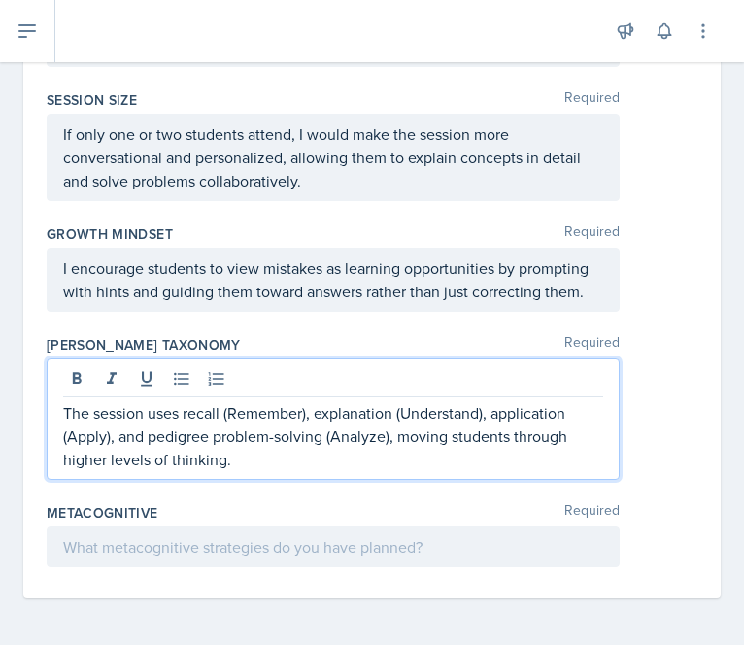
click at [210, 471] on p "The session uses recall (Remember), explanation (Understand), application (Appl…" at bounding box center [333, 436] width 540 height 70
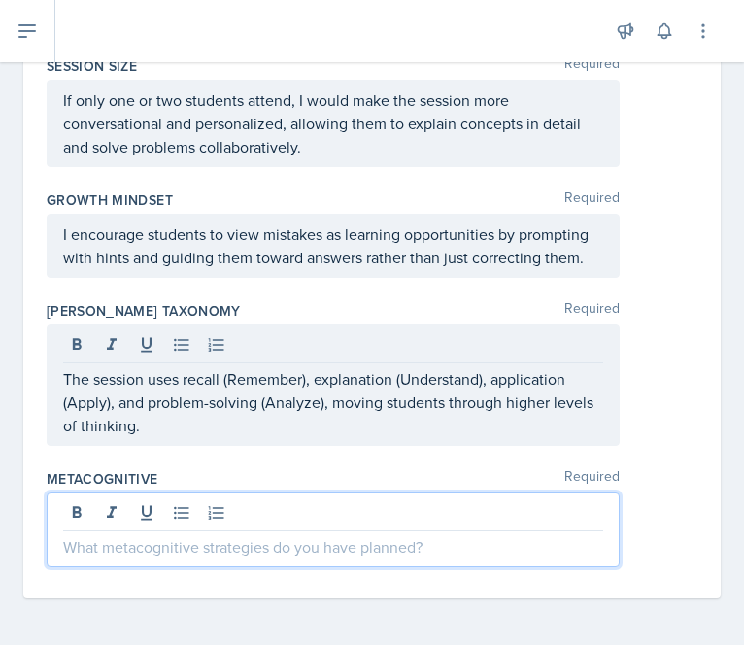
click at [420, 545] on p at bounding box center [333, 546] width 540 height 23
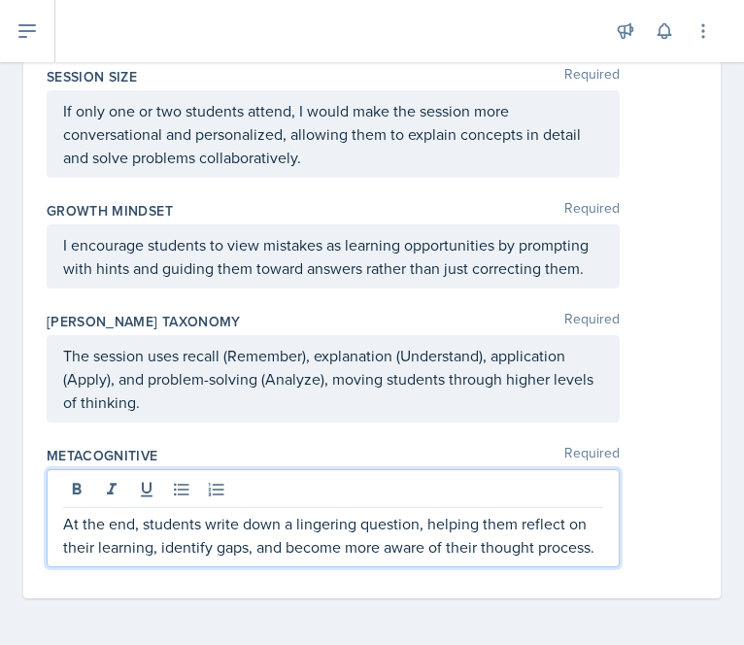
click at [142, 549] on p "At the end, students write down a lingering question, helping them reflect on t…" at bounding box center [333, 535] width 540 height 47
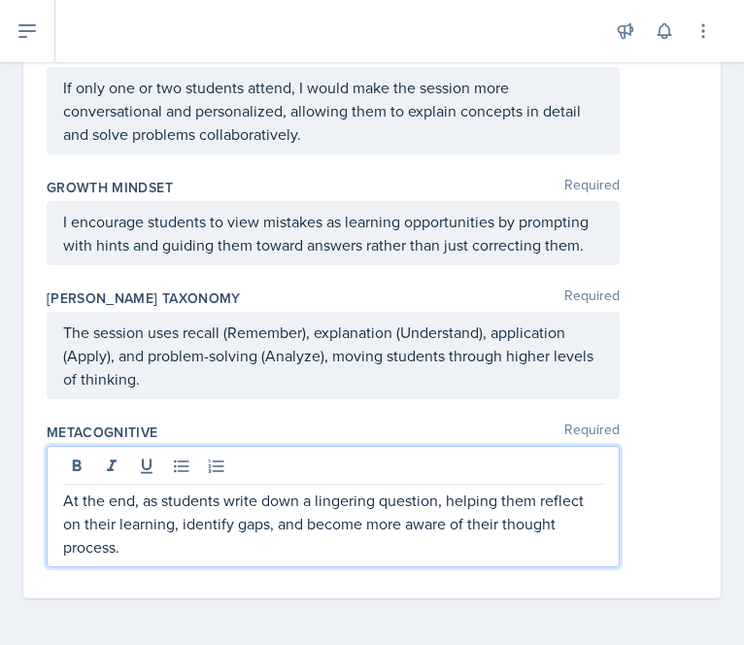
click at [373, 545] on p "At the end, as students write down a lingering question, helping them reflect o…" at bounding box center [333, 524] width 540 height 70
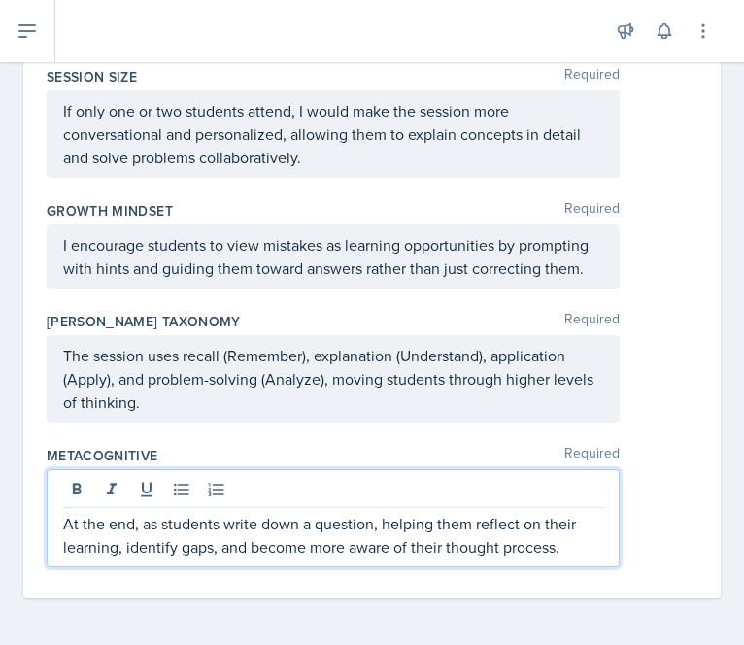
click at [373, 545] on p "At the end, as students write down a question, helping them reflect on their le…" at bounding box center [333, 535] width 540 height 47
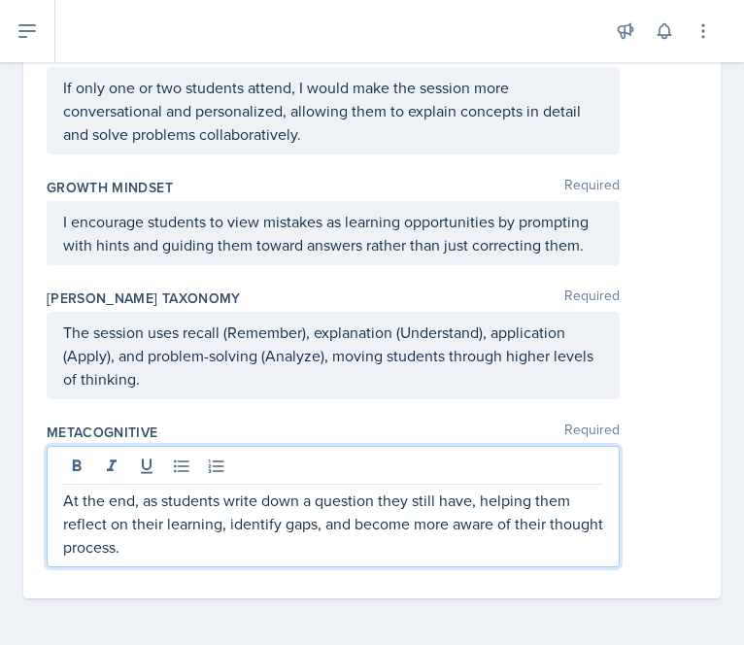
click at [203, 559] on p "At the end, as students write down a question they still have, helping them ref…" at bounding box center [333, 524] width 540 height 70
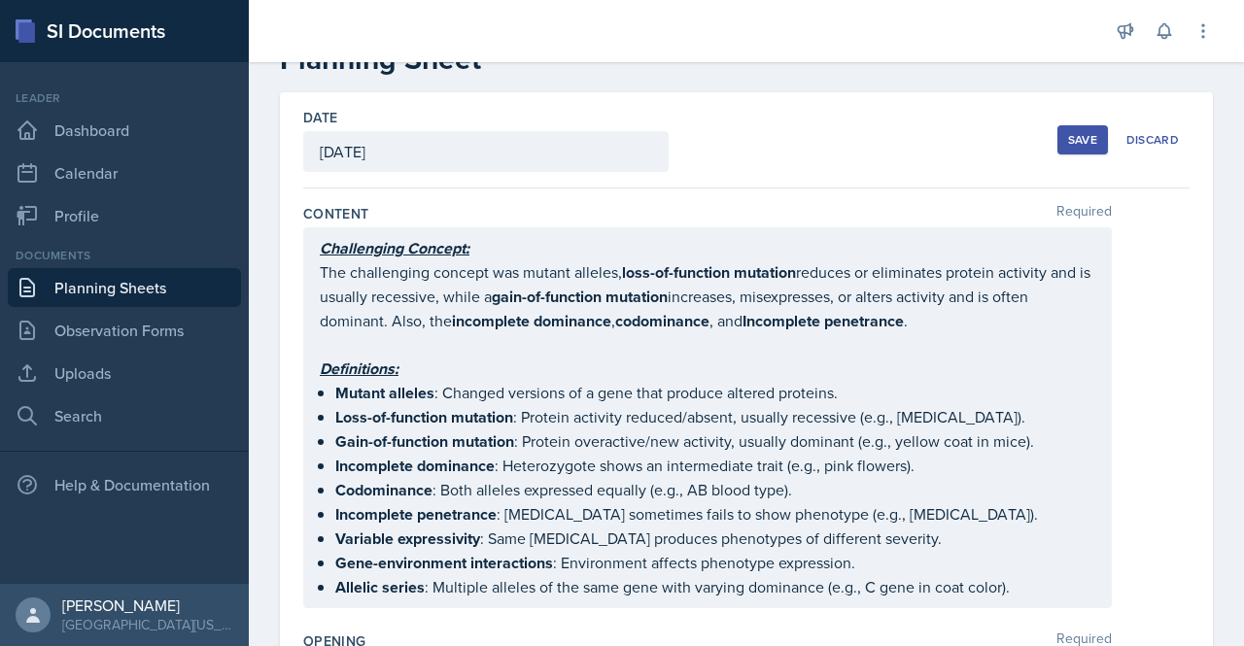
scroll to position [23, 0]
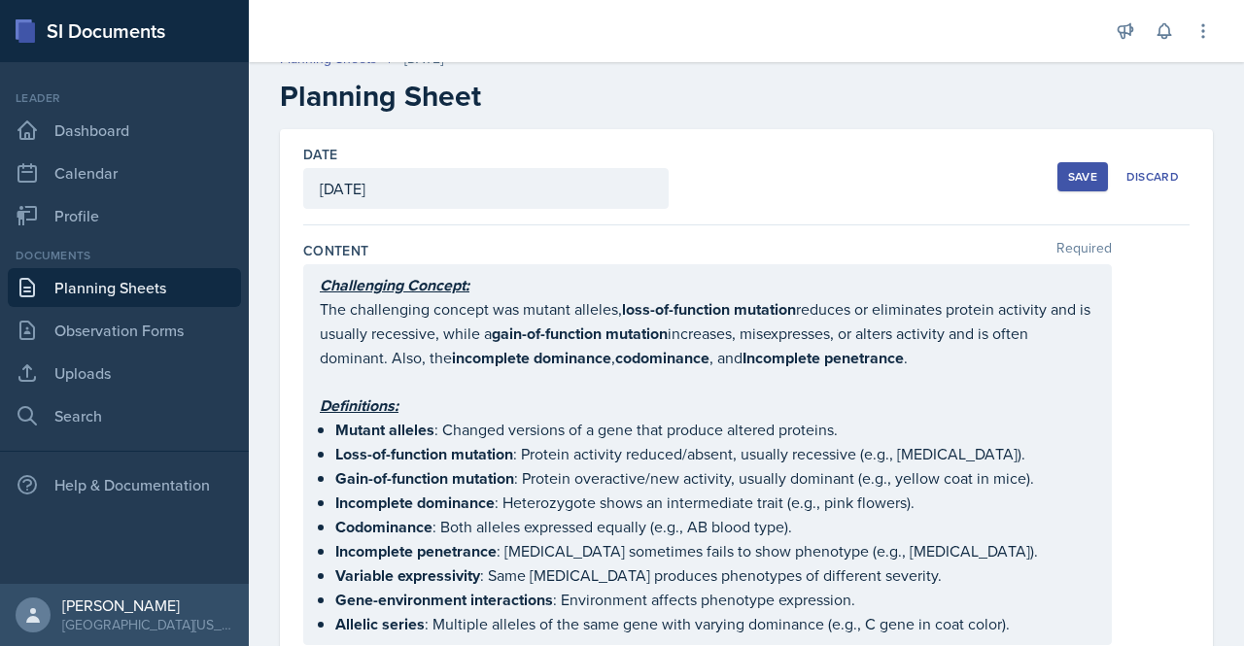
click at [1068, 173] on div "Save" at bounding box center [1082, 177] width 29 height 16
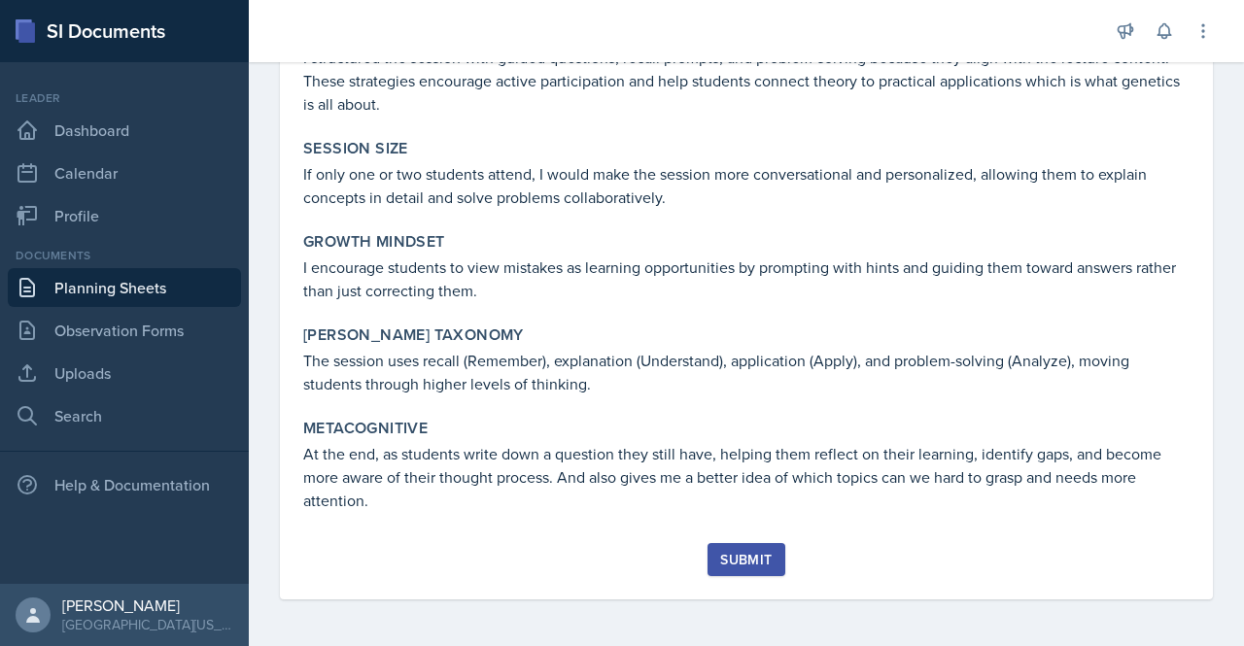
scroll to position [1181, 0]
click at [732, 555] on div "Submit" at bounding box center [745, 560] width 51 height 16
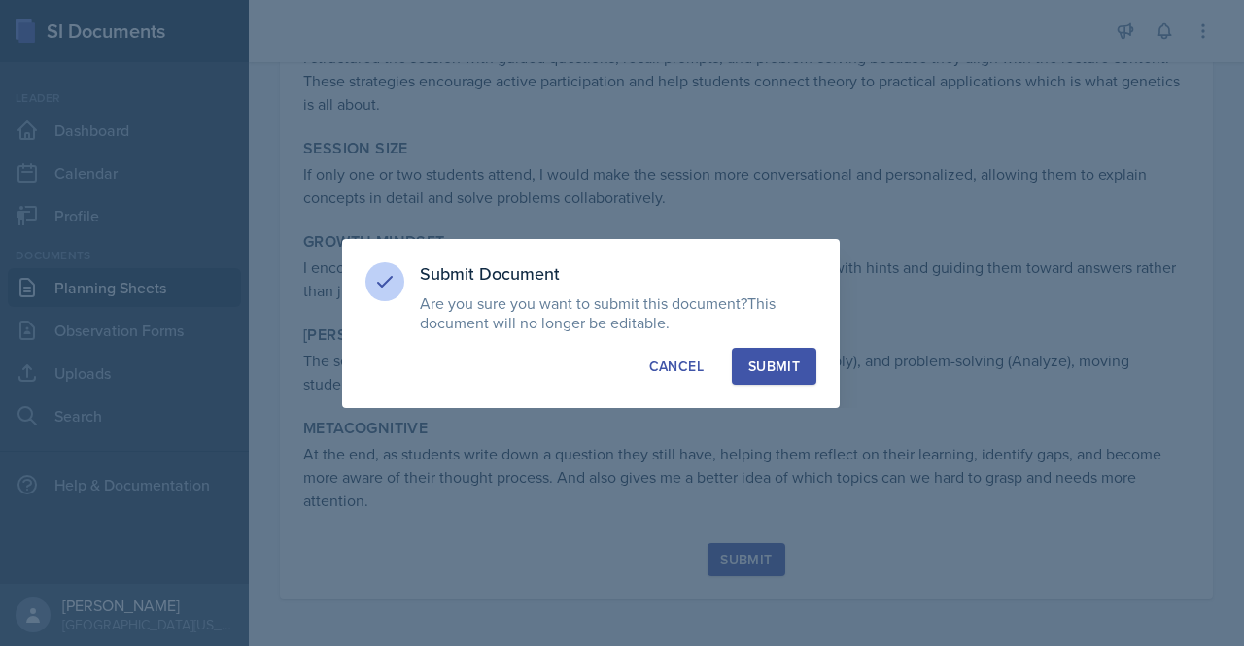
click at [779, 369] on div "Submit" at bounding box center [773, 366] width 51 height 19
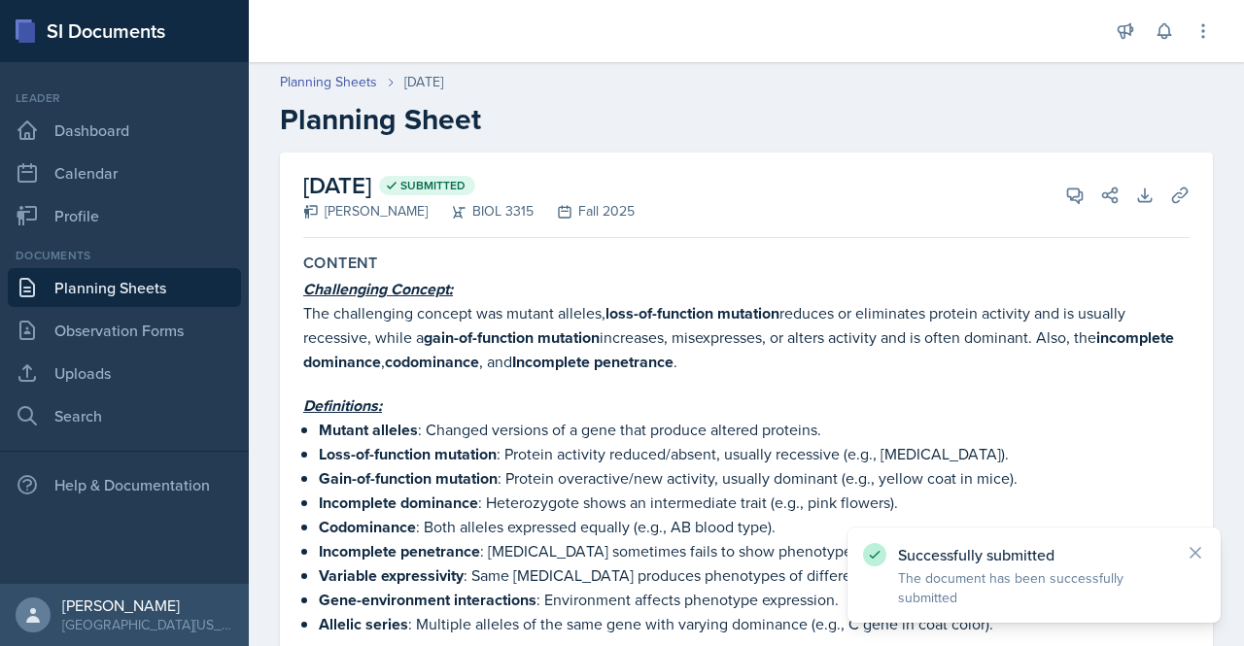
scroll to position [0, 0]
